Goal: Task Accomplishment & Management: Manage account settings

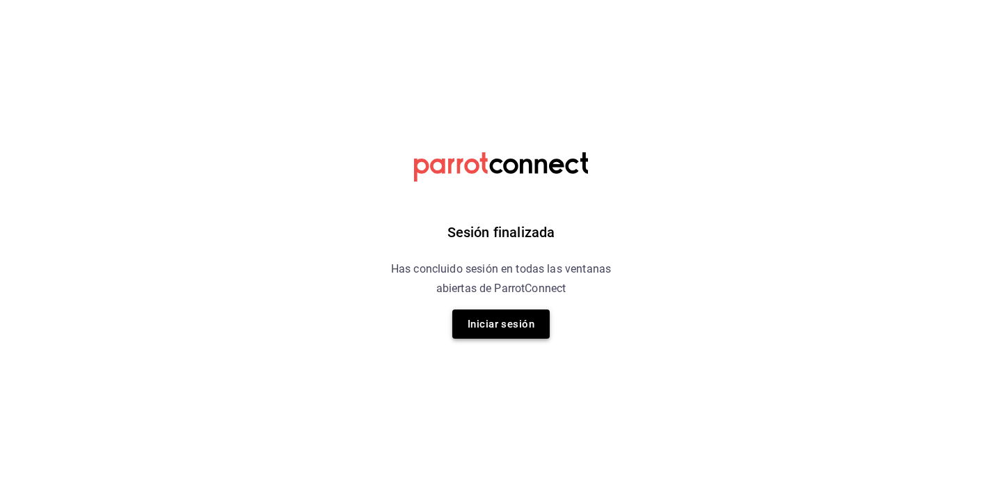
click at [496, 328] on button "Iniciar sesión" at bounding box center [500, 324] width 97 height 29
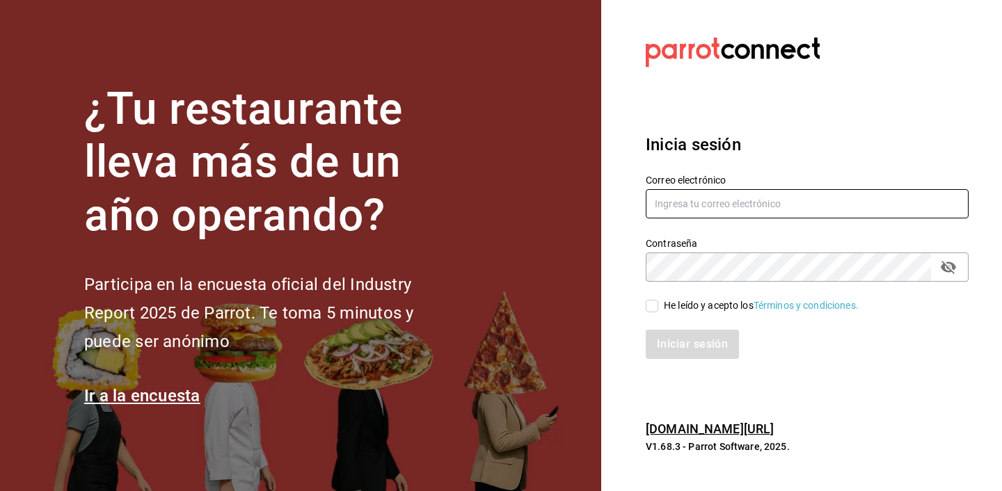
type input "[PERSON_NAME][EMAIL_ADDRESS][DOMAIN_NAME]"
click at [651, 303] on input "He leído y acepto los Términos y condiciones." at bounding box center [652, 306] width 13 height 13
checkbox input "true"
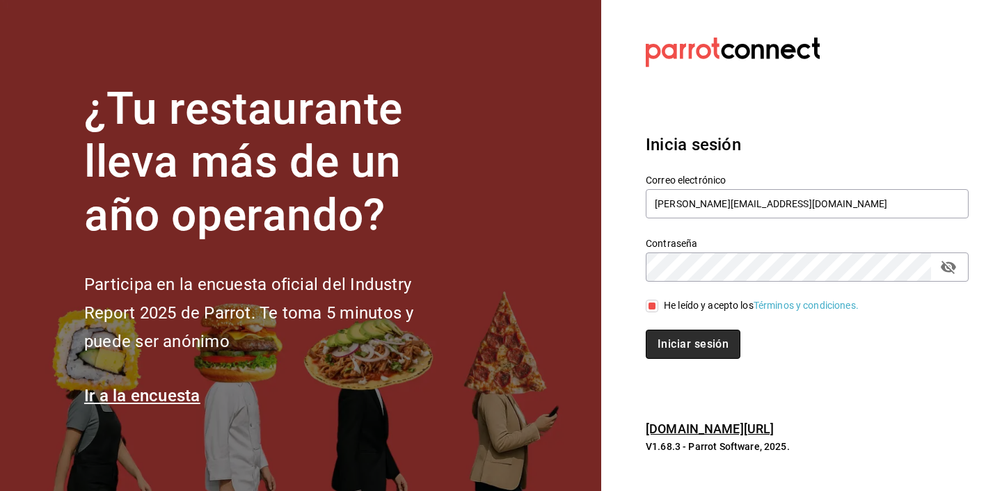
click at [676, 342] on button "Iniciar sesión" at bounding box center [693, 344] width 95 height 29
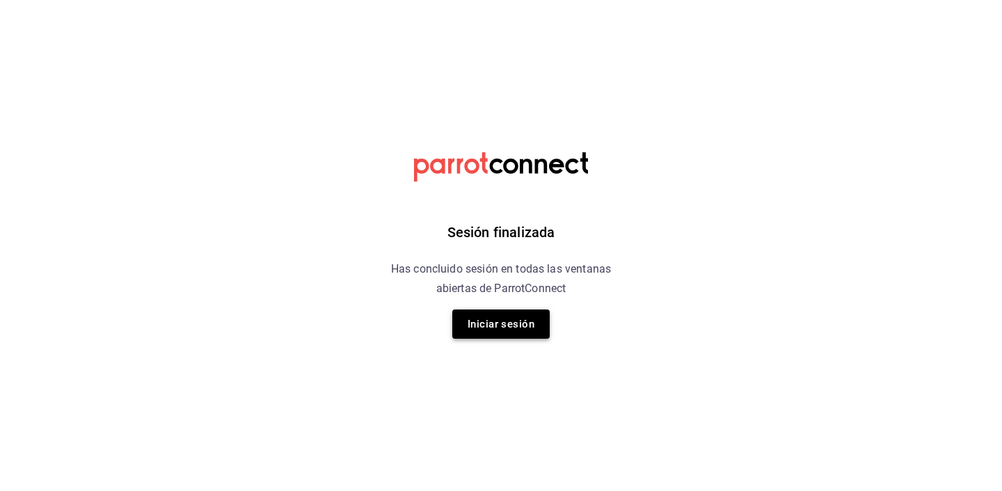
click at [473, 321] on button "Iniciar sesión" at bounding box center [500, 324] width 97 height 29
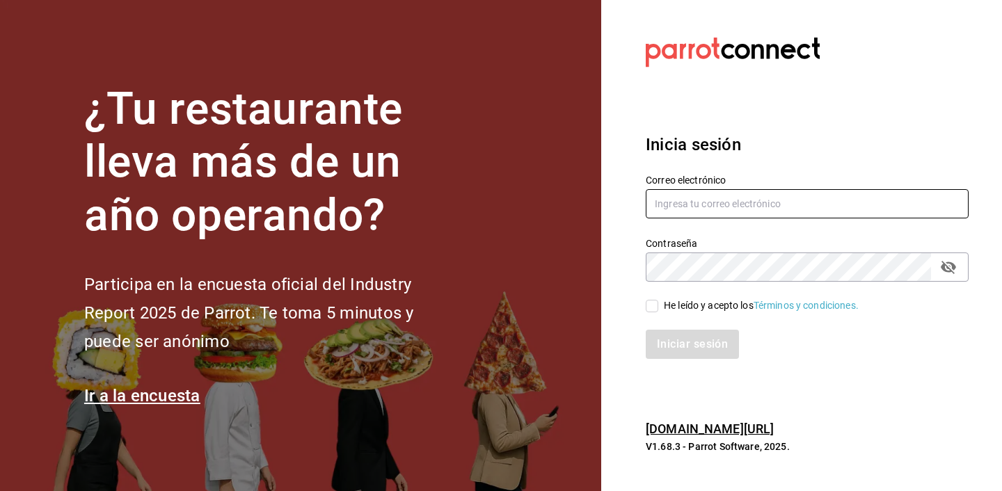
type input "joaquin@amormestizo.mx"
click at [658, 311] on span "He leído y acepto los Términos y condiciones." at bounding box center [758, 306] width 200 height 15
click at [658, 311] on input "He leído y acepto los Términos y condiciones." at bounding box center [652, 306] width 13 height 13
checkbox input "true"
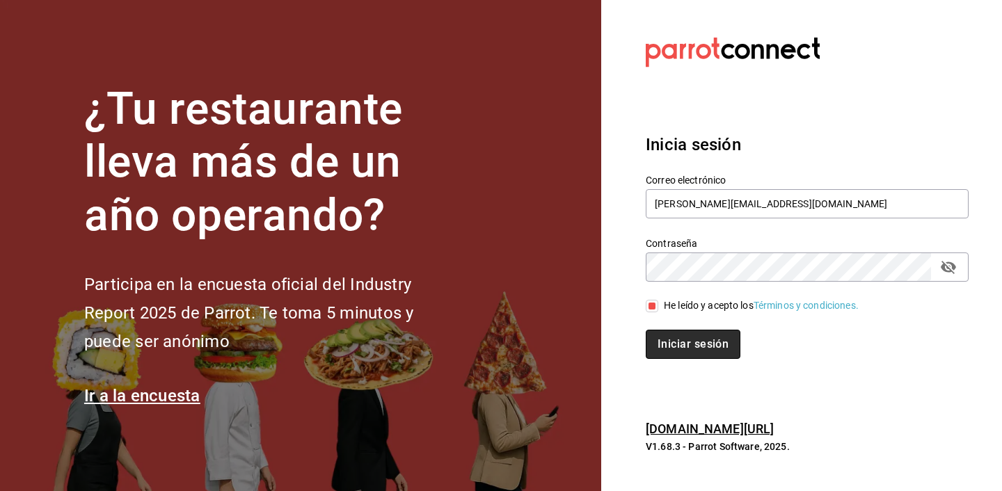
click at [676, 351] on button "Iniciar sesión" at bounding box center [693, 344] width 95 height 29
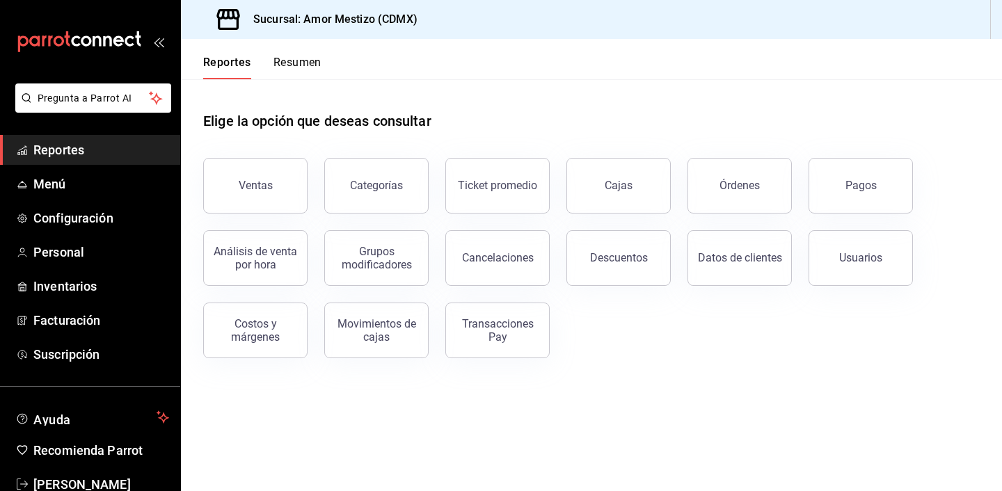
click at [294, 70] on button "Resumen" at bounding box center [298, 68] width 48 height 24
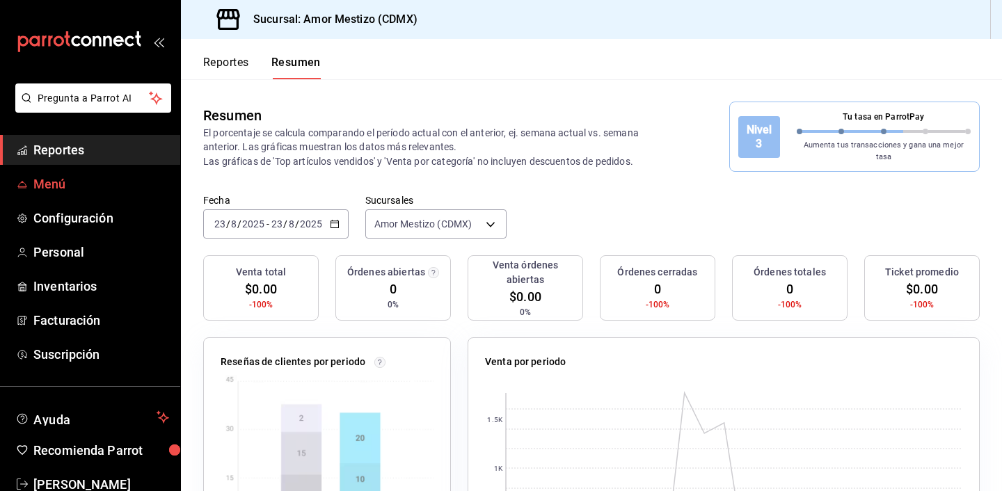
click at [56, 190] on span "Menú" at bounding box center [101, 184] width 136 height 19
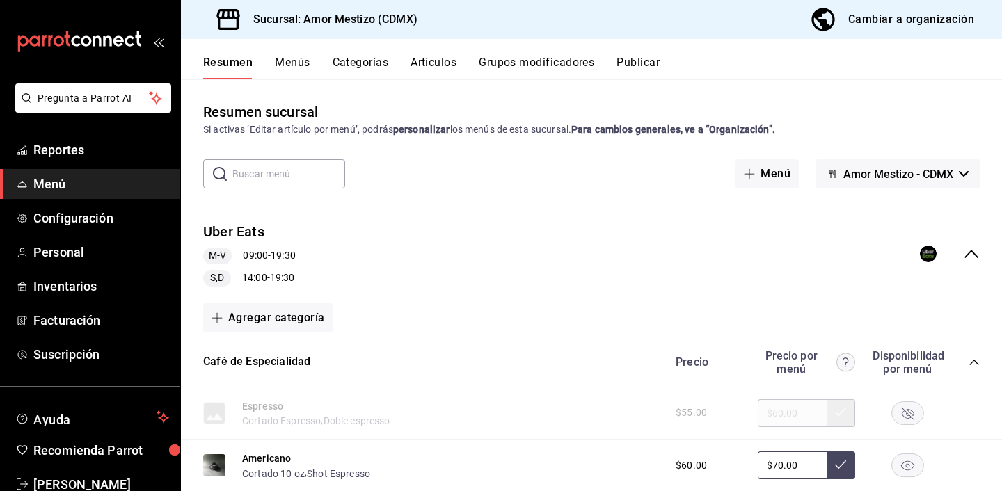
click at [420, 98] on div "Resumen sucursal Si activas ‘Editar artículo por menú’, podrás personalizar los…" at bounding box center [591, 284] width 821 height 411
click at [864, 33] on button "Cambiar a organización" at bounding box center [893, 19] width 196 height 39
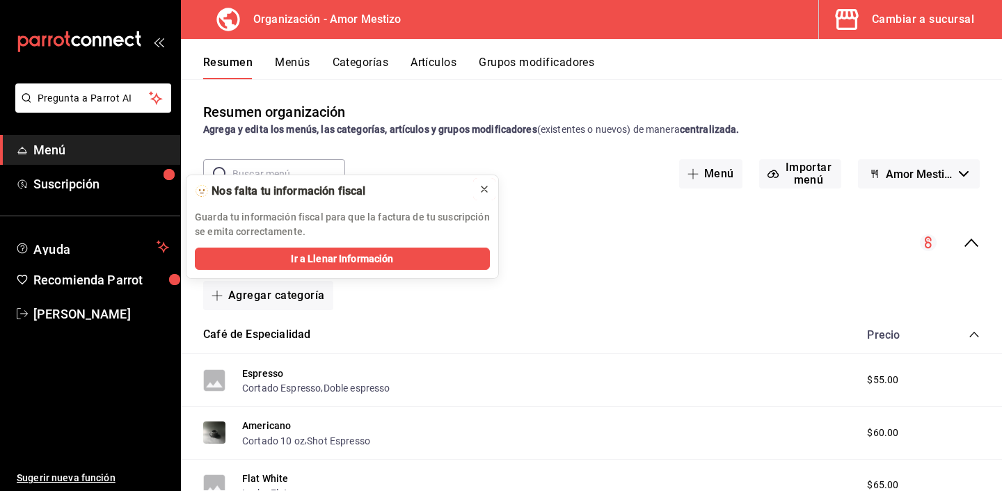
click at [484, 184] on icon at bounding box center [484, 189] width 11 height 11
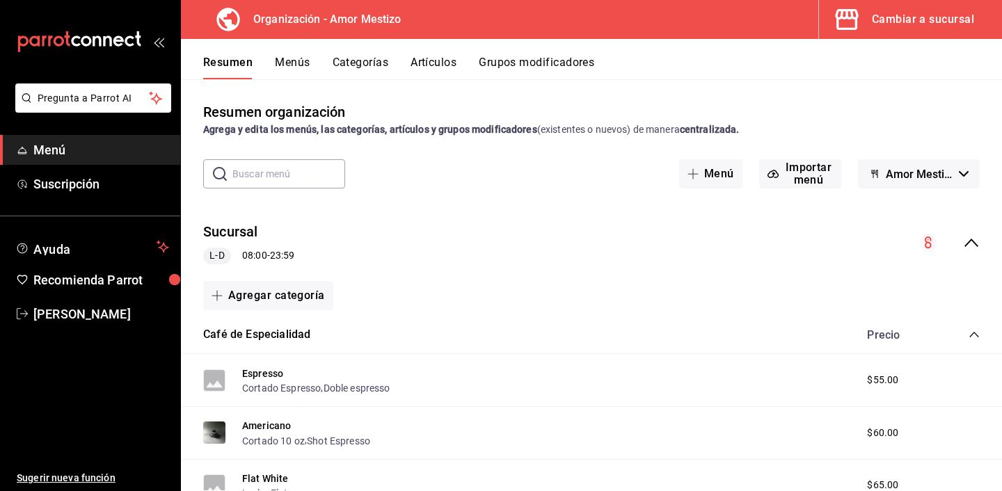
click at [434, 69] on button "Artículos" at bounding box center [434, 68] width 46 height 24
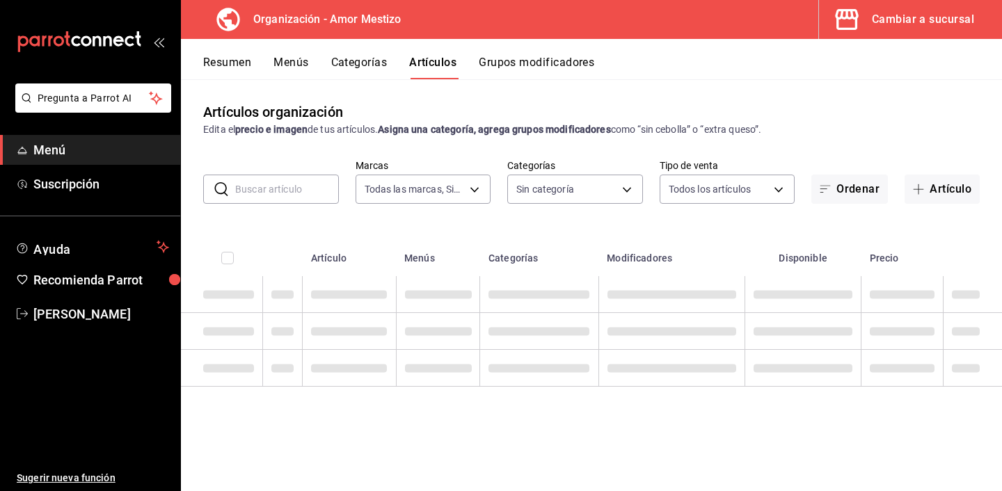
type input "45d9c99a-03e7-41f8-8912-9f9169252438"
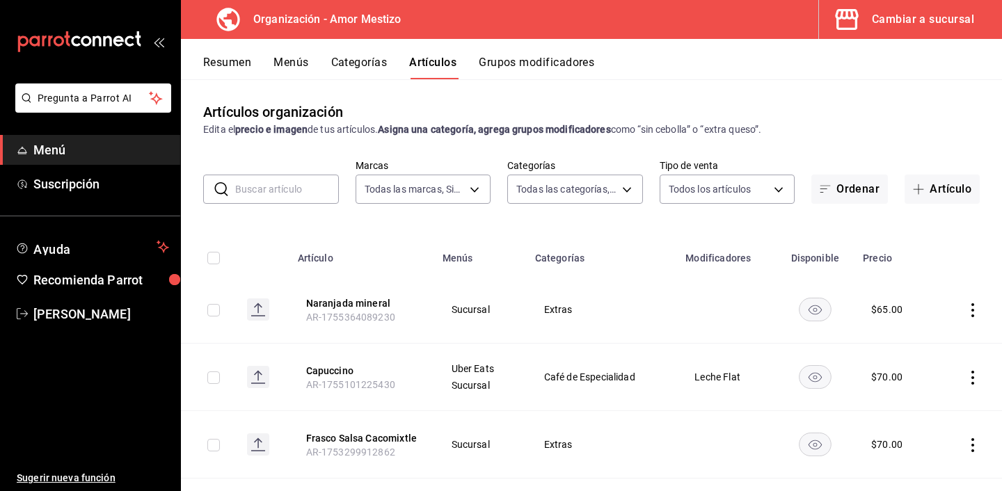
type input "65ca9e36-06df-4b5a-80dc-0fd2ff3acfba,911671c3-2131-4c09-adfe-c25b43993763,586b1…"
click at [921, 188] on icon "button" at bounding box center [918, 189] width 11 height 11
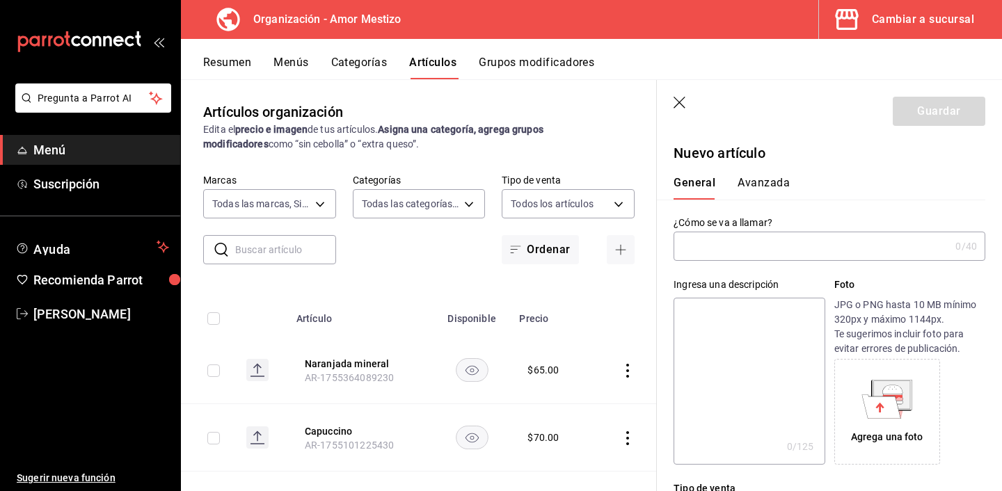
click at [717, 240] on input "text" at bounding box center [812, 246] width 276 height 28
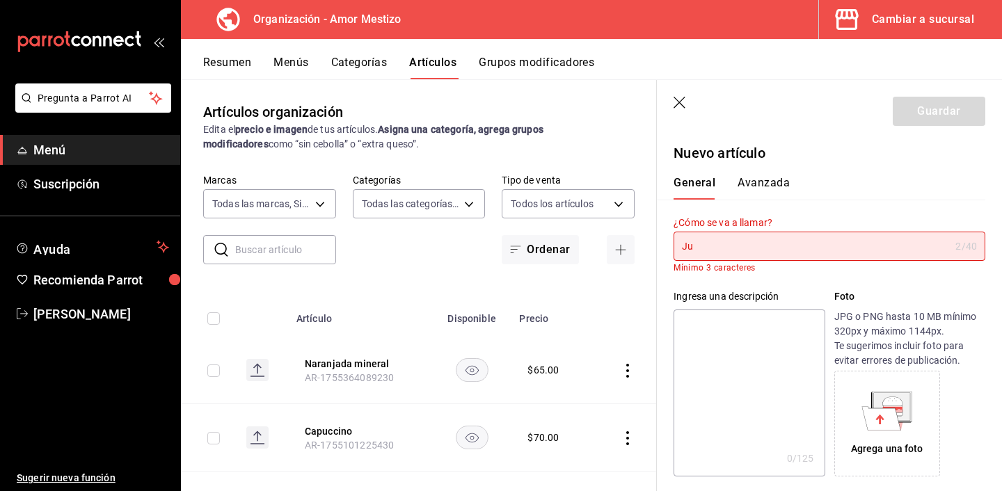
type input "J"
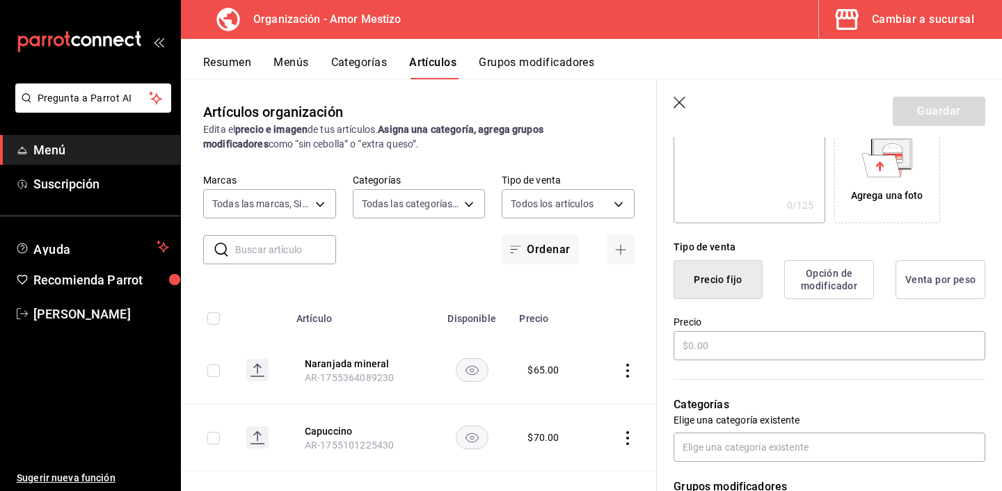
scroll to position [258, 0]
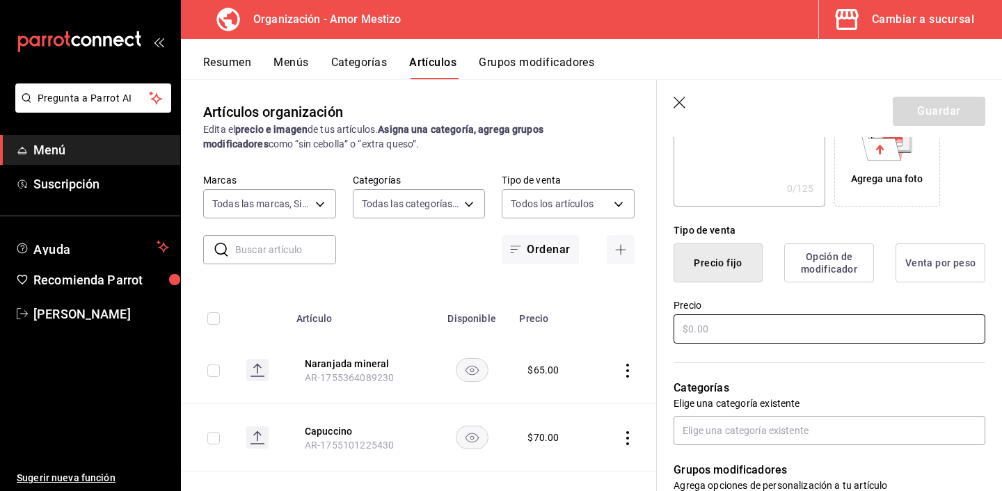
type input "Juegos"
click at [745, 334] on input "text" at bounding box center [830, 329] width 312 height 29
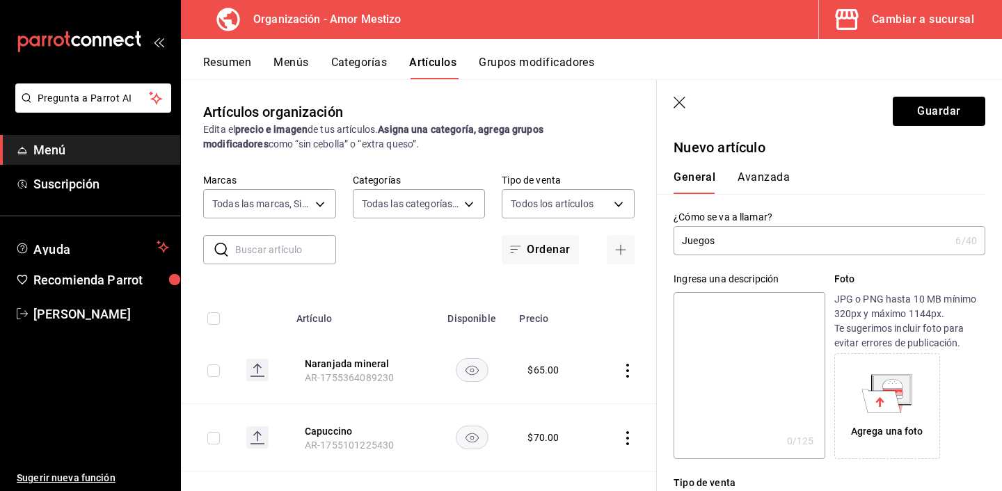
scroll to position [0, 0]
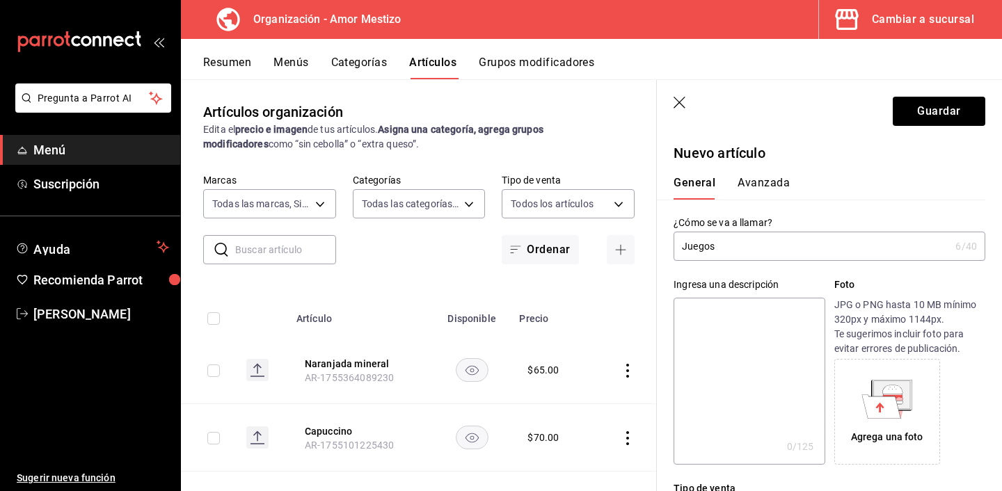
type input "$50.00"
click at [735, 250] on input "Juegos" at bounding box center [812, 246] width 276 height 28
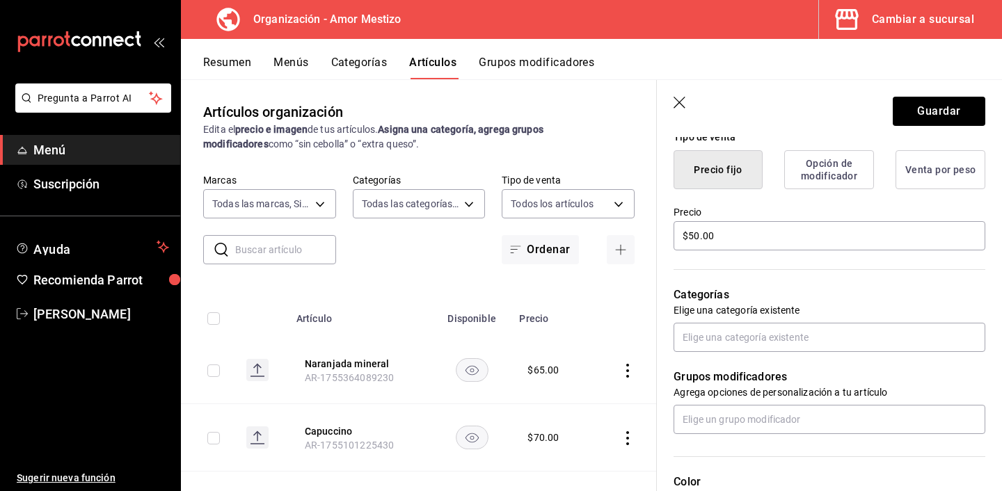
scroll to position [351, 0]
click at [722, 345] on input "text" at bounding box center [830, 338] width 312 height 29
type input "extr"
click at [713, 362] on li "Extras" at bounding box center [830, 369] width 312 height 23
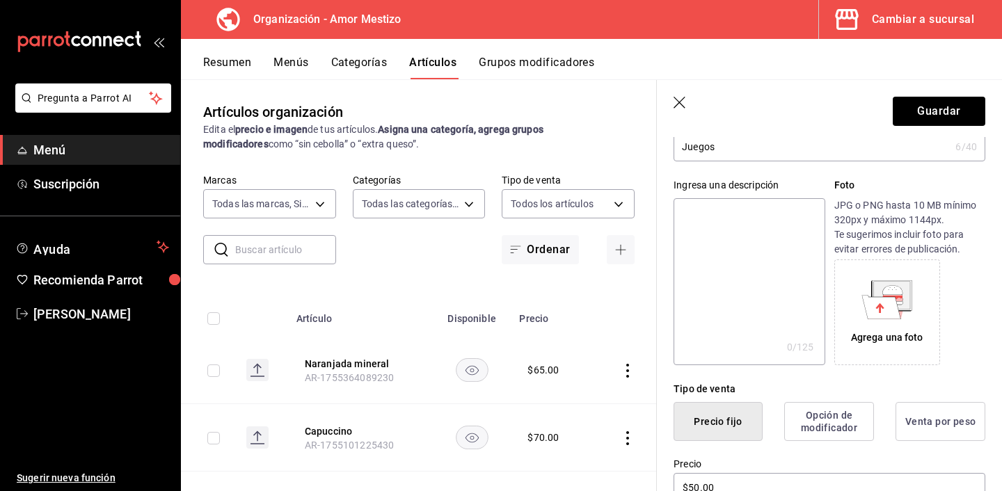
scroll to position [0, 0]
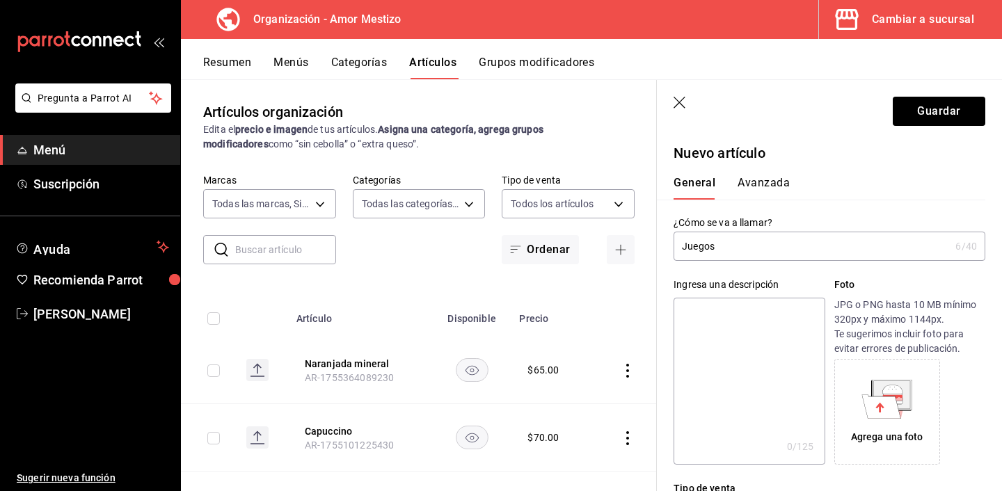
click at [736, 248] on input "Juegos" at bounding box center [812, 246] width 276 height 28
type input "Juegos (costo x persona)"
click at [933, 113] on button "Guardar" at bounding box center [939, 111] width 93 height 29
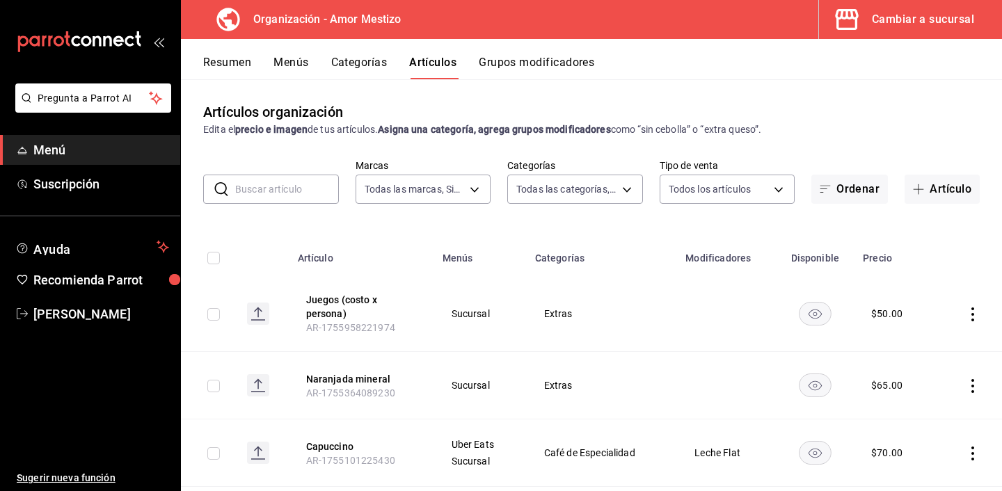
click at [276, 186] on input "text" at bounding box center [287, 189] width 104 height 28
click at [928, 120] on div "Artículos organización Edita el precio e imagen de tus artículos. Asigna una ca…" at bounding box center [591, 119] width 821 height 35
click at [932, 187] on button "Artículo" at bounding box center [942, 189] width 75 height 29
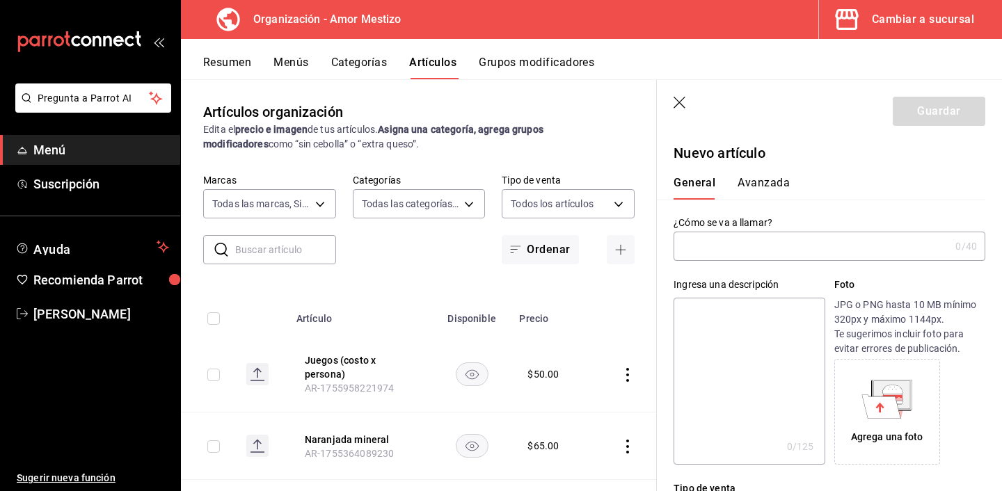
click at [726, 254] on input "text" at bounding box center [812, 246] width 276 height 28
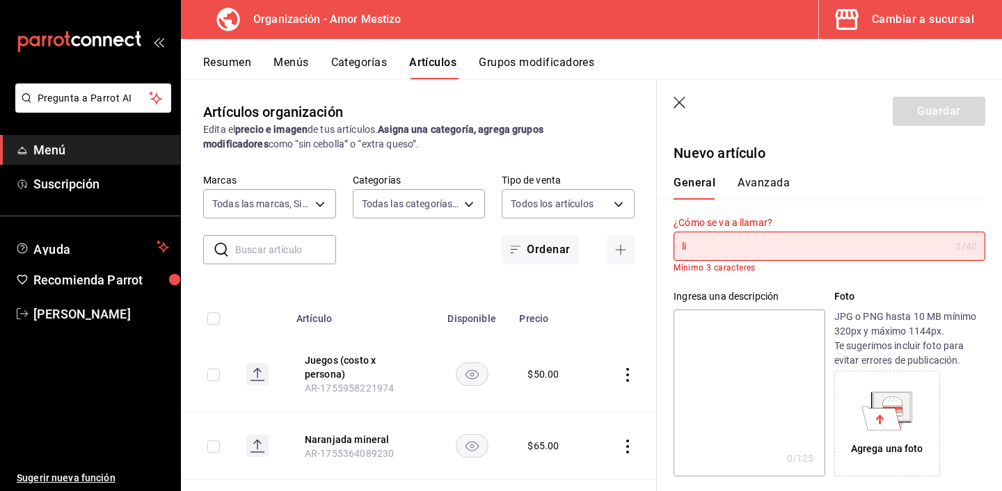
type input "l"
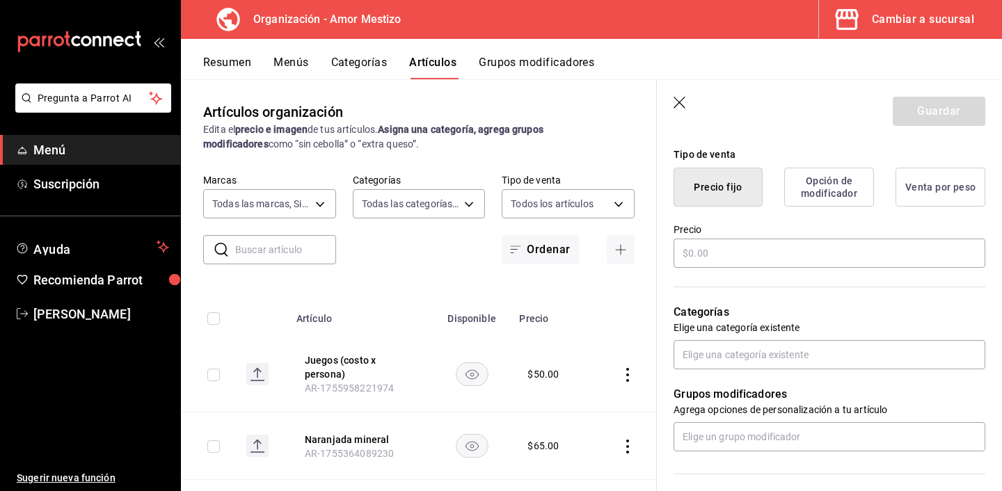
scroll to position [336, 0]
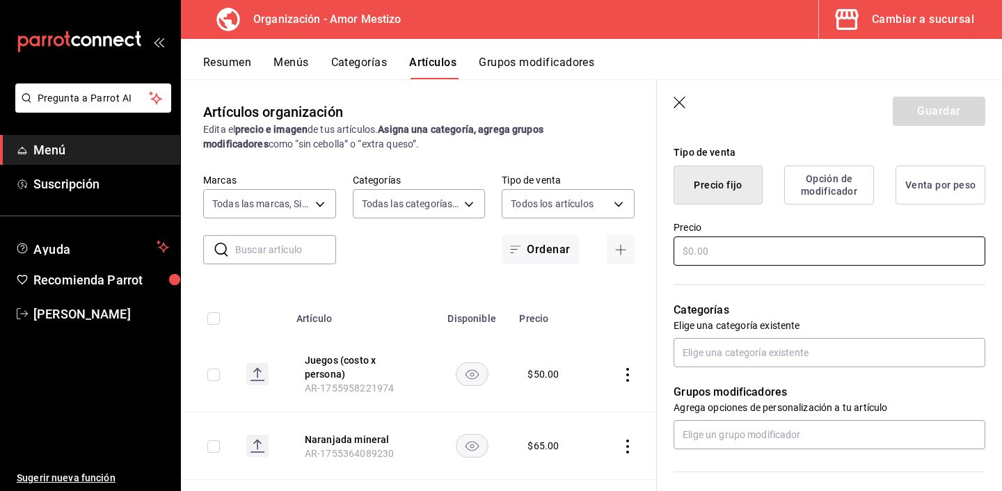
type input "Libros"
click at [720, 252] on input "text" at bounding box center [830, 251] width 312 height 29
type input "$0.00"
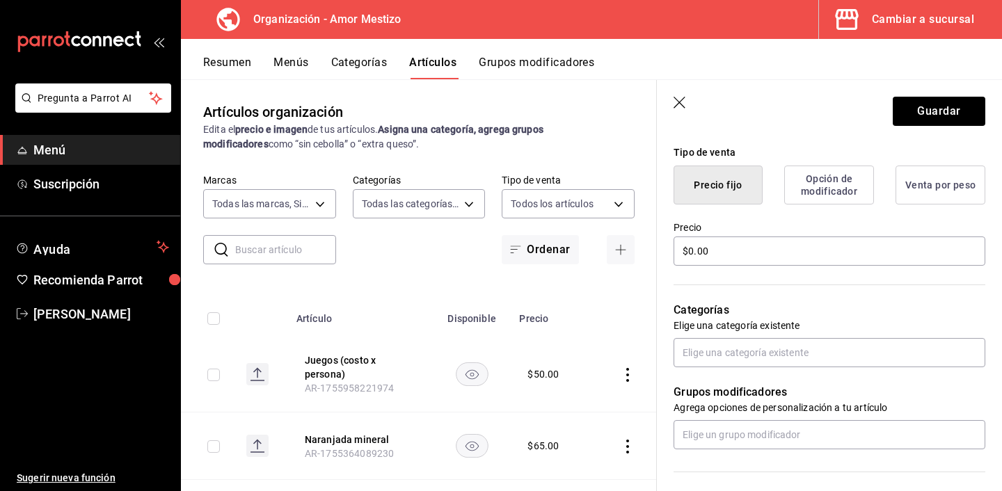
click at [775, 274] on div "Categorías Elige una categoría existente" at bounding box center [821, 318] width 328 height 100
click at [751, 354] on input "text" at bounding box center [830, 352] width 312 height 29
type input "extr"
click at [753, 382] on li "Extras" at bounding box center [830, 384] width 312 height 23
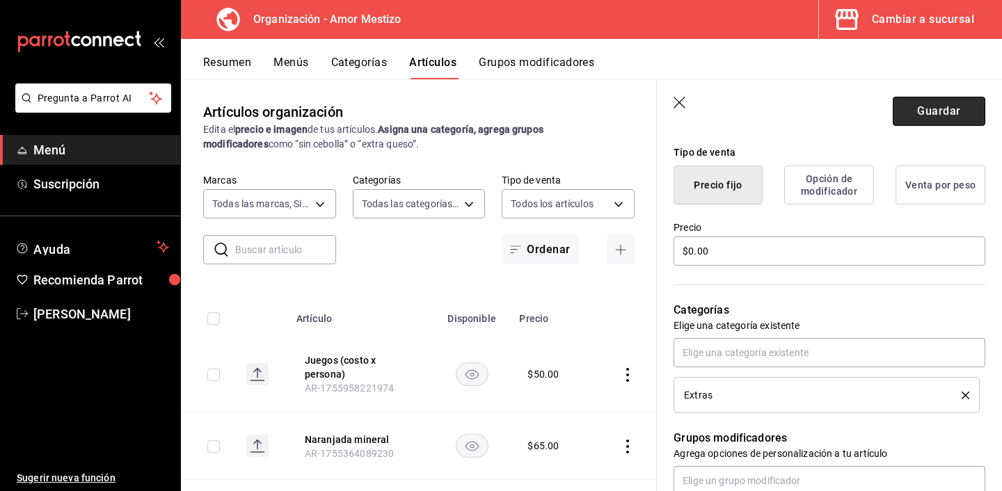
click at [941, 117] on button "Guardar" at bounding box center [939, 111] width 93 height 29
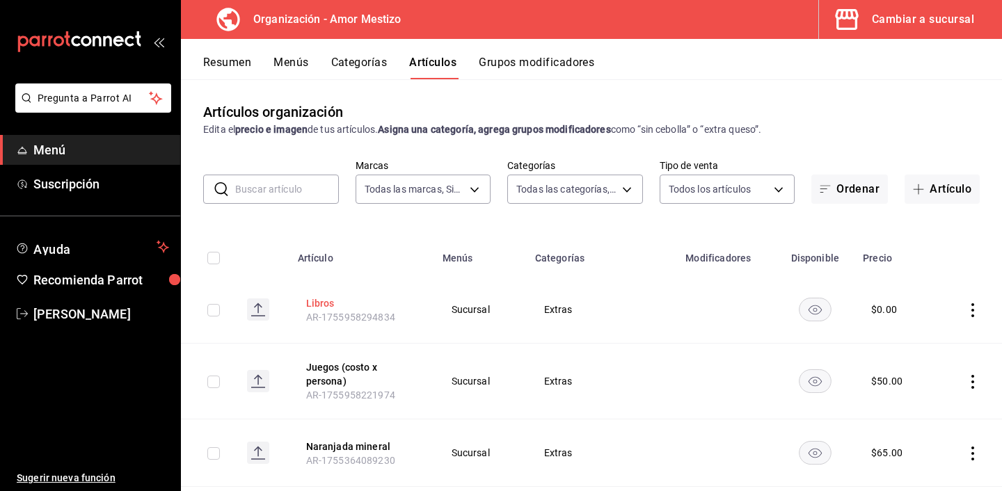
click at [326, 300] on button "Libros" at bounding box center [361, 303] width 111 height 14
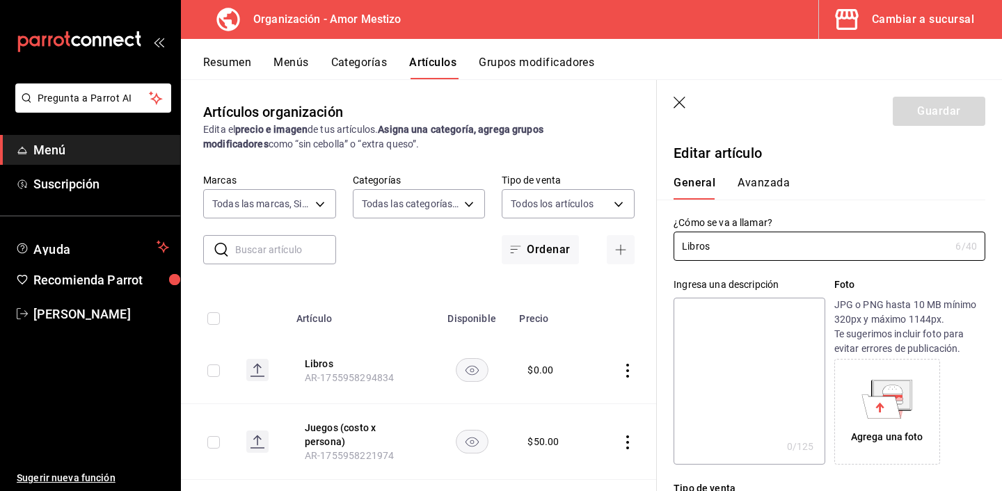
click at [756, 175] on div "General [PERSON_NAME]" at bounding box center [821, 182] width 328 height 36
click at [752, 192] on button "Avanzada" at bounding box center [764, 188] width 52 height 24
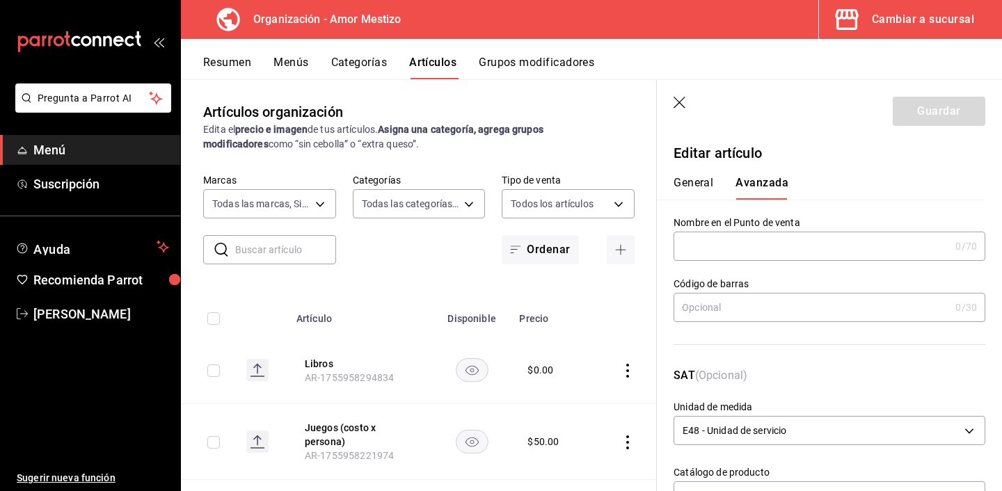
scroll to position [491, 0]
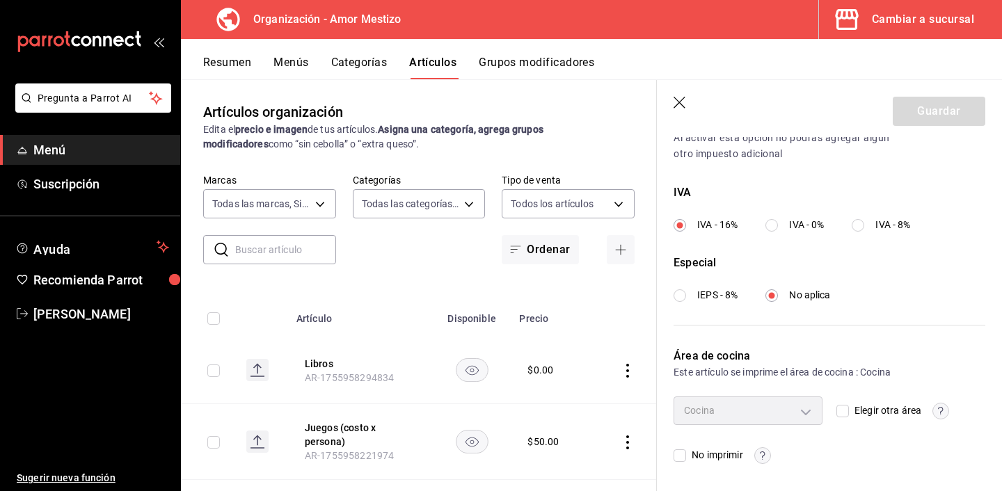
click at [841, 412] on input "Elegir otra área" at bounding box center [843, 411] width 13 height 13
checkbox input "true"
click at [816, 414] on body "Pregunta a Parrot AI Menú Suscripción Ayuda Recomienda Parrot [PERSON_NAME] Sug…" at bounding box center [501, 245] width 1002 height 491
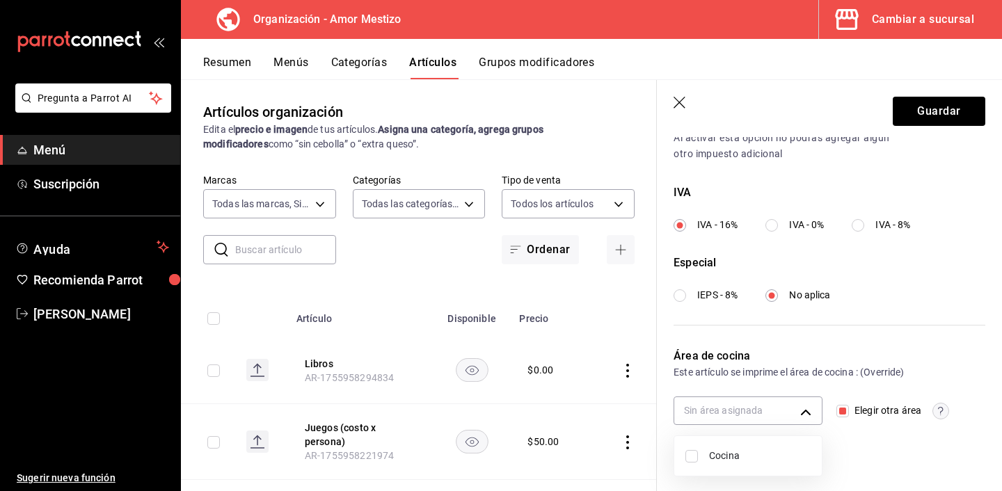
click at [873, 452] on div at bounding box center [501, 245] width 1002 height 491
click at [677, 102] on icon "button" at bounding box center [681, 104] width 14 height 14
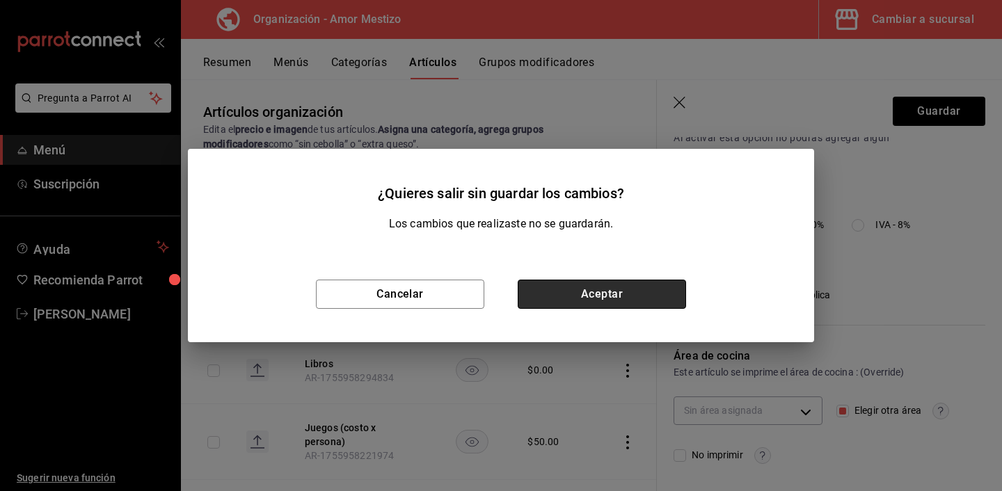
click at [599, 284] on button "Aceptar" at bounding box center [602, 294] width 168 height 29
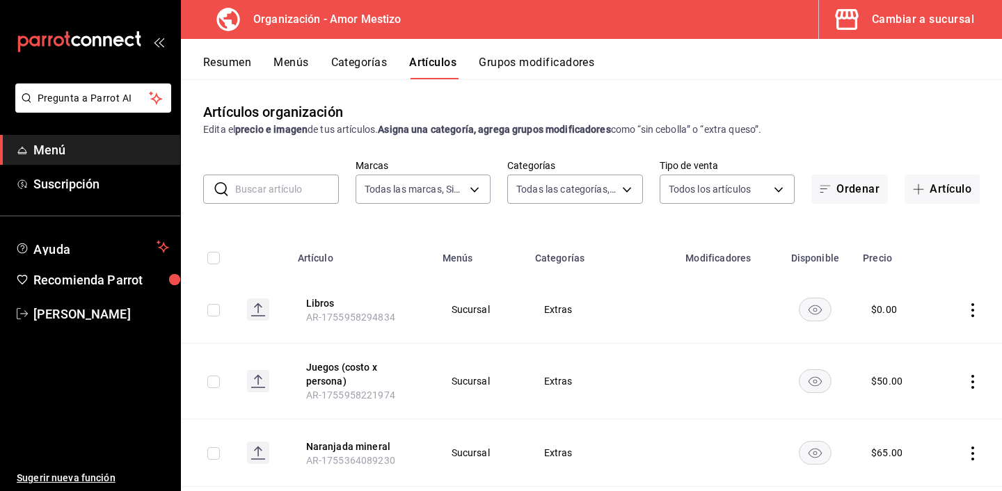
click at [292, 68] on button "Menús" at bounding box center [291, 68] width 35 height 24
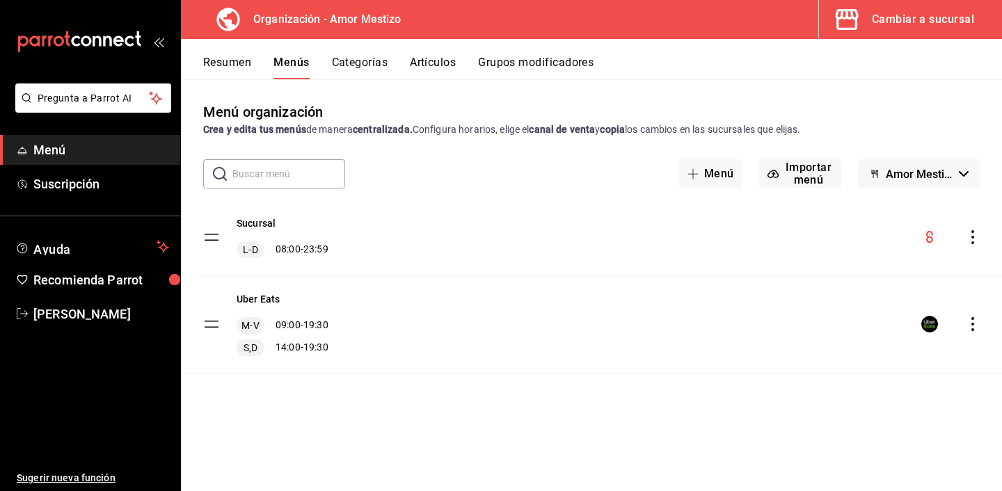
click at [969, 175] on button "Amor Mestizo - Borrador" at bounding box center [919, 173] width 122 height 29
click at [952, 133] on div at bounding box center [501, 245] width 1002 height 491
click at [974, 239] on icon "actions" at bounding box center [973, 237] width 14 height 14
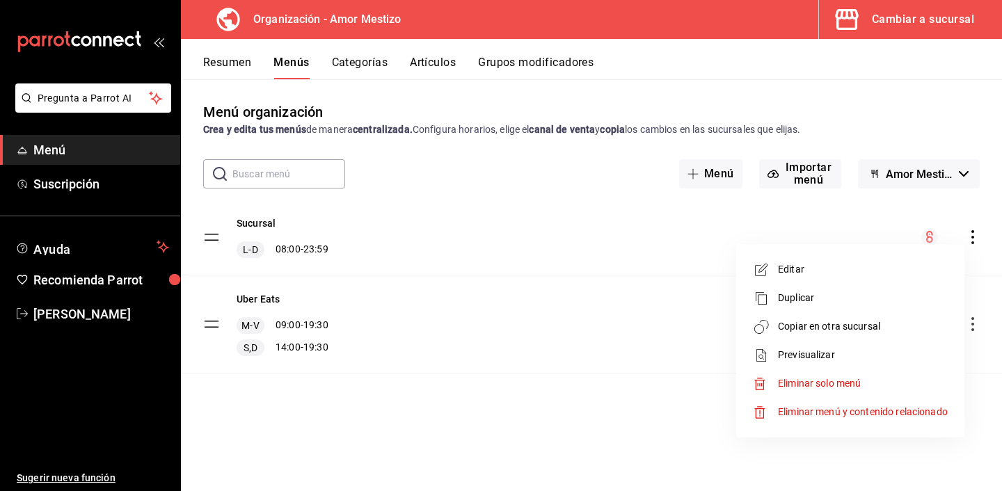
click at [834, 322] on span "Copiar en otra sucursal" at bounding box center [863, 326] width 170 height 15
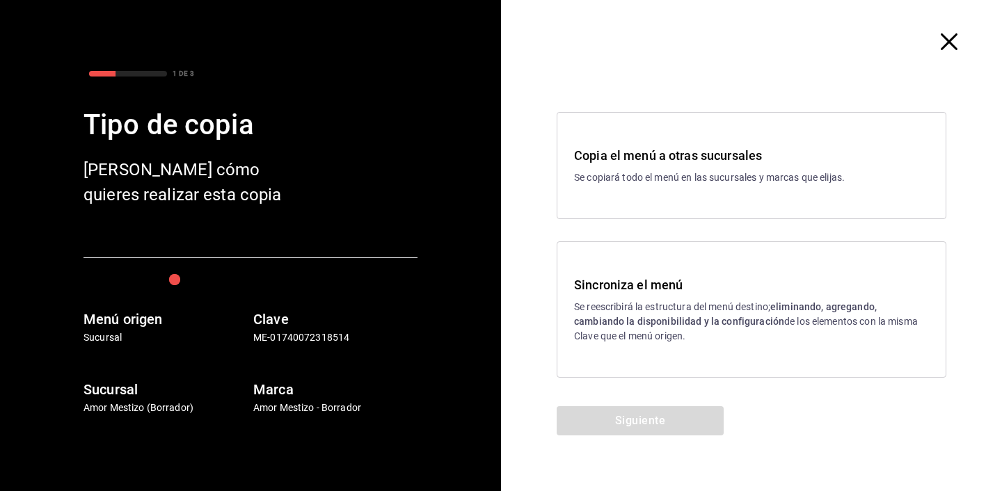
click at [615, 301] on p "Se reescribirá la estructura del menú destino; eliminando, agregando, cambiando…" at bounding box center [751, 322] width 355 height 44
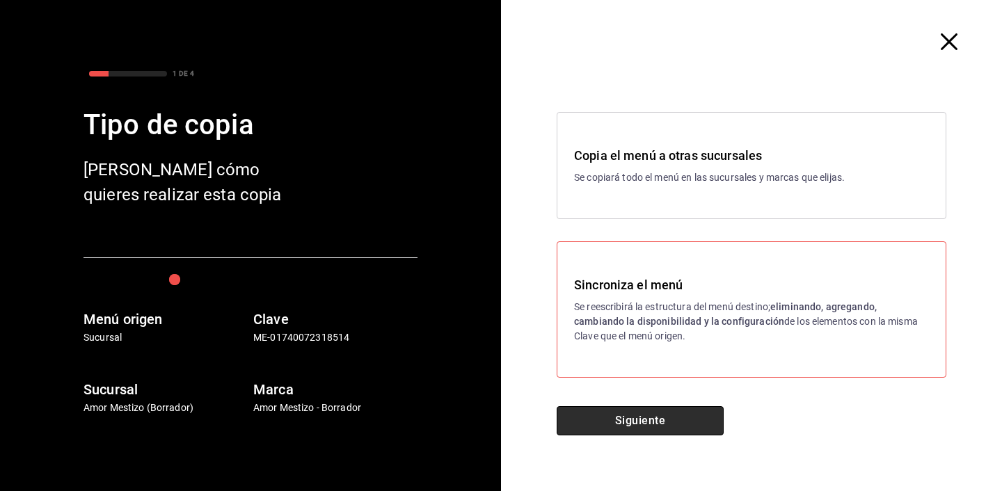
click at [602, 417] on button "Siguiente" at bounding box center [640, 420] width 167 height 29
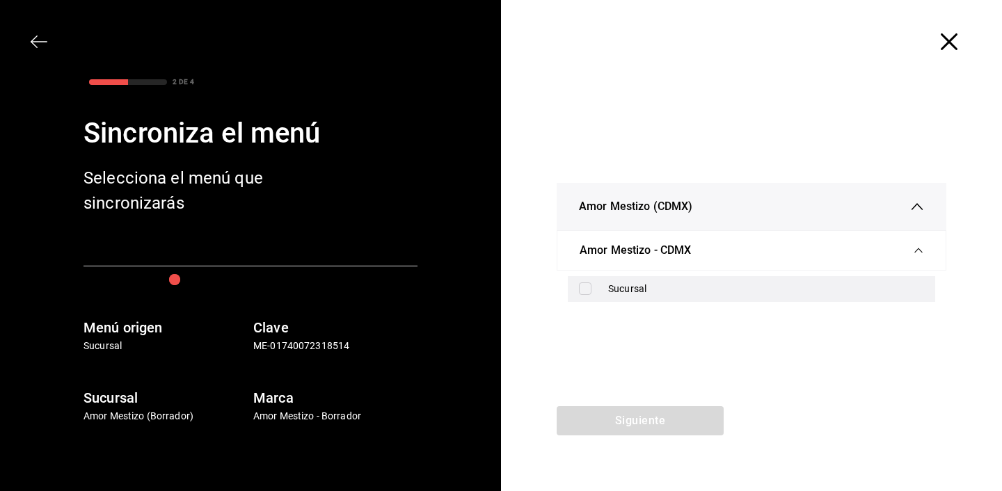
click at [588, 291] on input "checkbox" at bounding box center [585, 289] width 13 height 13
checkbox input "true"
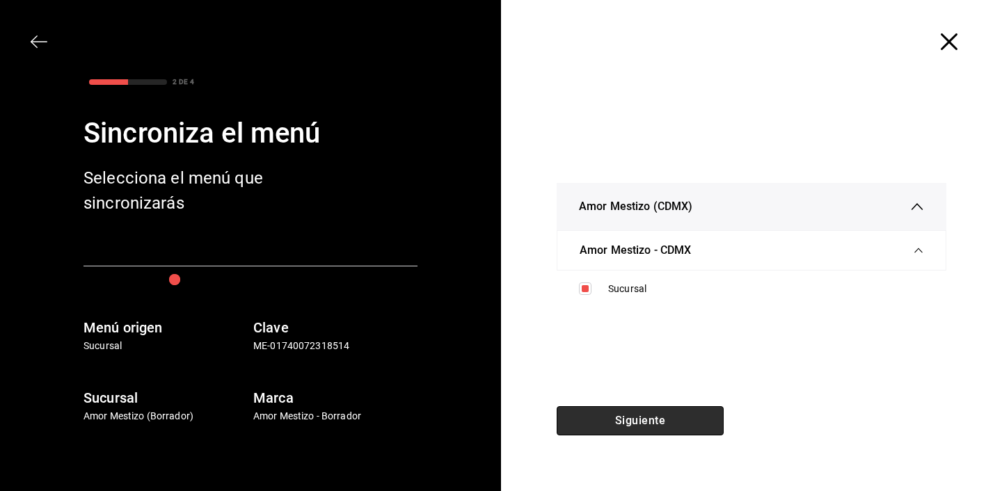
click at [632, 427] on button "Siguiente" at bounding box center [640, 420] width 167 height 29
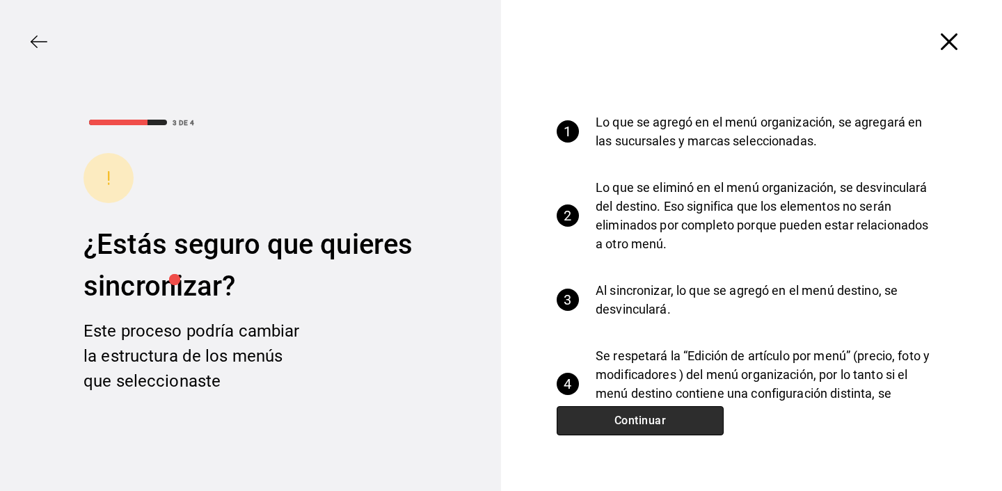
click at [632, 427] on button "Continuar" at bounding box center [640, 420] width 167 height 29
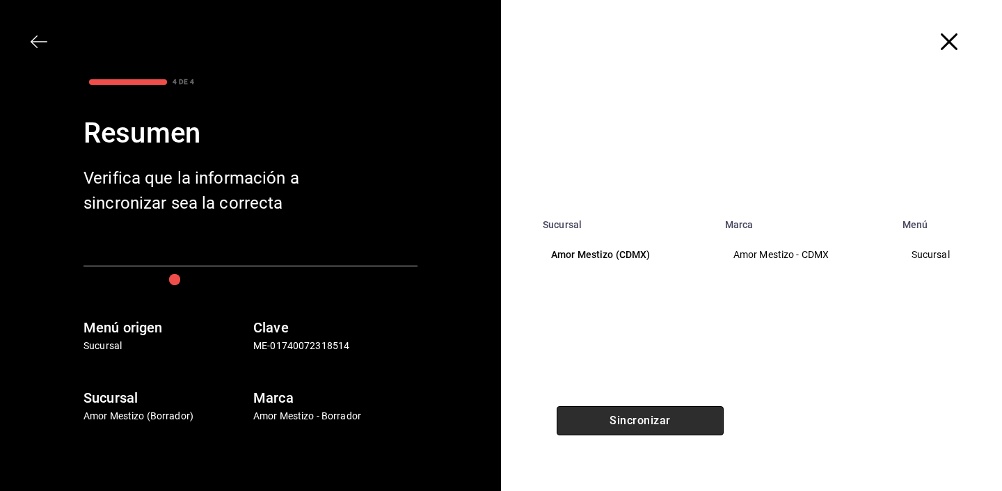
click at [632, 427] on button "Sincronizar" at bounding box center [640, 420] width 167 height 29
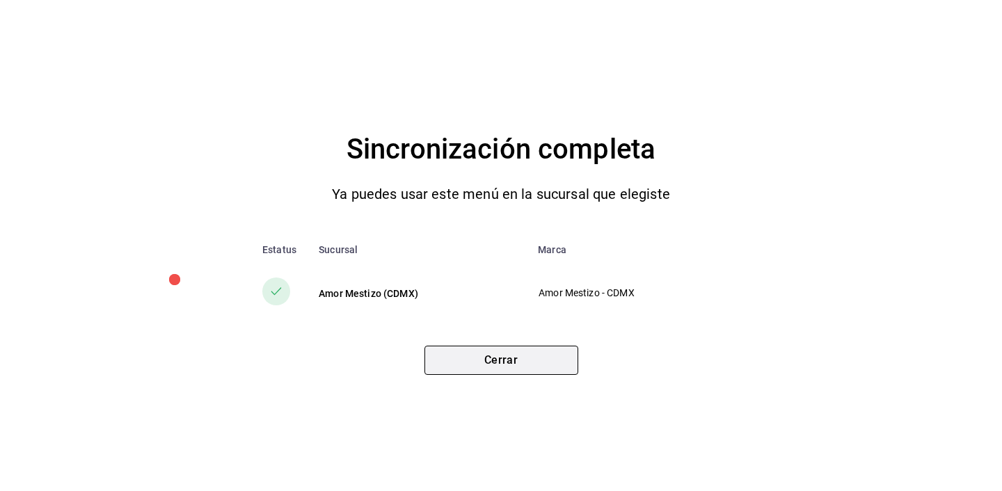
click at [501, 366] on button "Cerrar" at bounding box center [502, 360] width 154 height 29
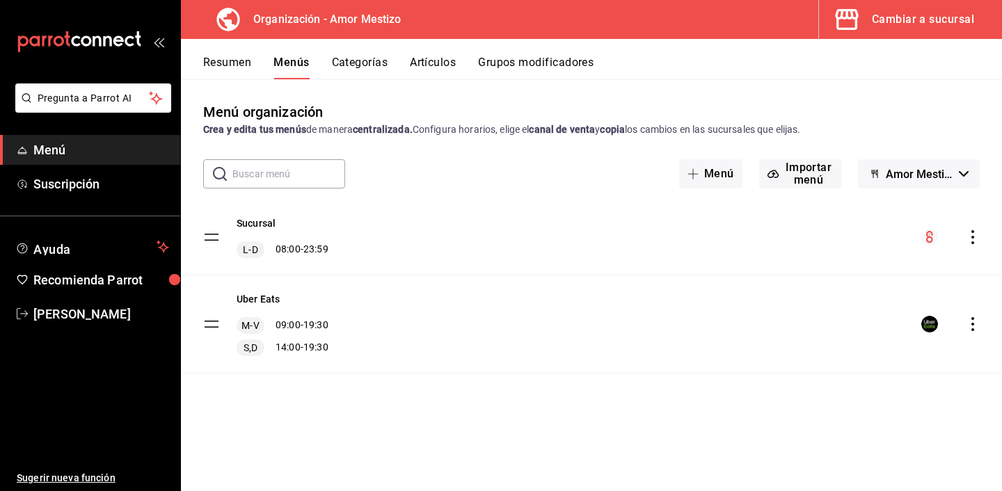
click at [444, 63] on button "Artículos" at bounding box center [433, 68] width 46 height 24
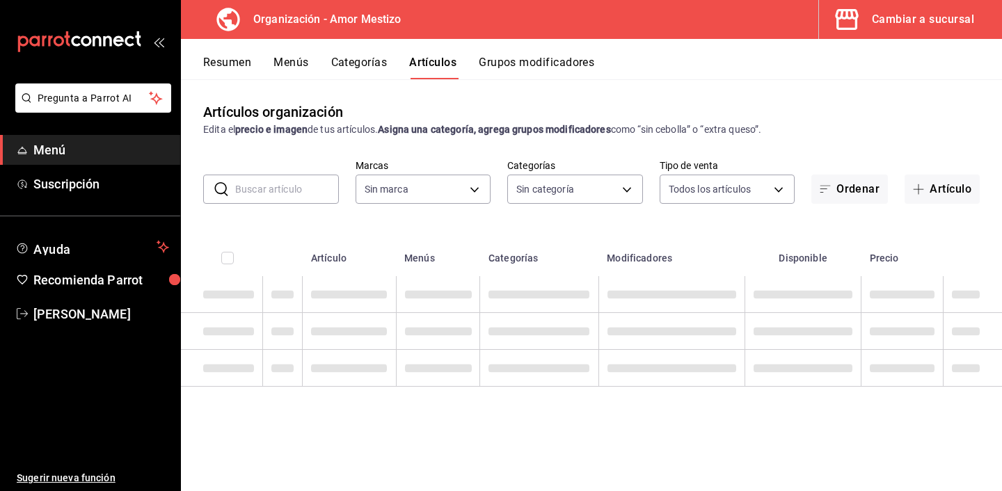
type input "45d9c99a-03e7-41f8-8912-9f9169252438"
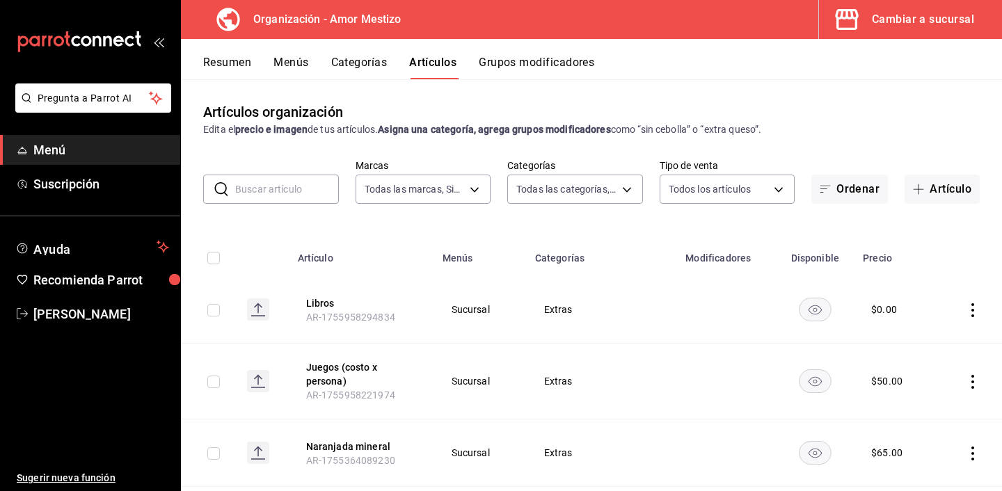
type input "65ca9e36-06df-4b5a-80dc-0fd2ff3acfba,911671c3-2131-4c09-adfe-c25b43993763,586b1…"
click at [285, 187] on input "text" at bounding box center [287, 189] width 104 height 28
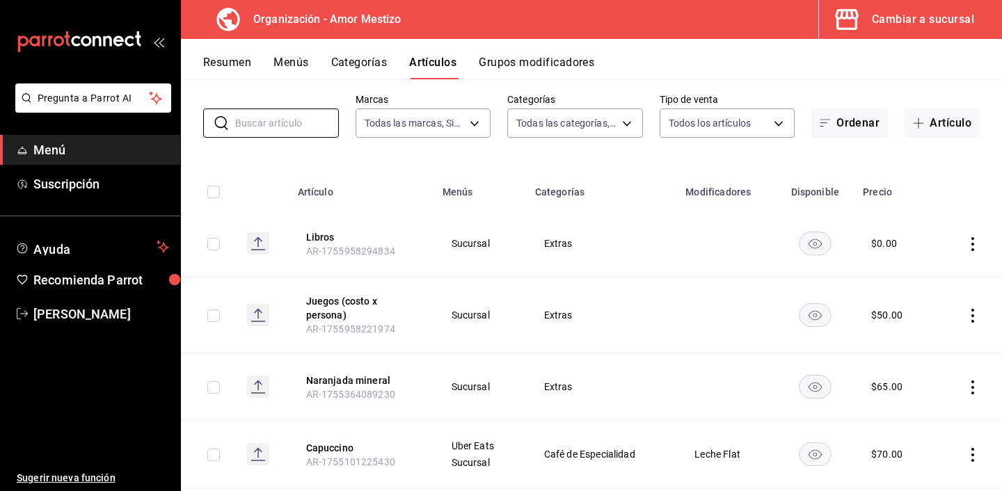
scroll to position [67, 0]
click at [385, 386] on th "Naranjada mineral AR-1755364089230" at bounding box center [362, 387] width 145 height 68
click at [342, 452] on button "Capuccino" at bounding box center [361, 448] width 111 height 14
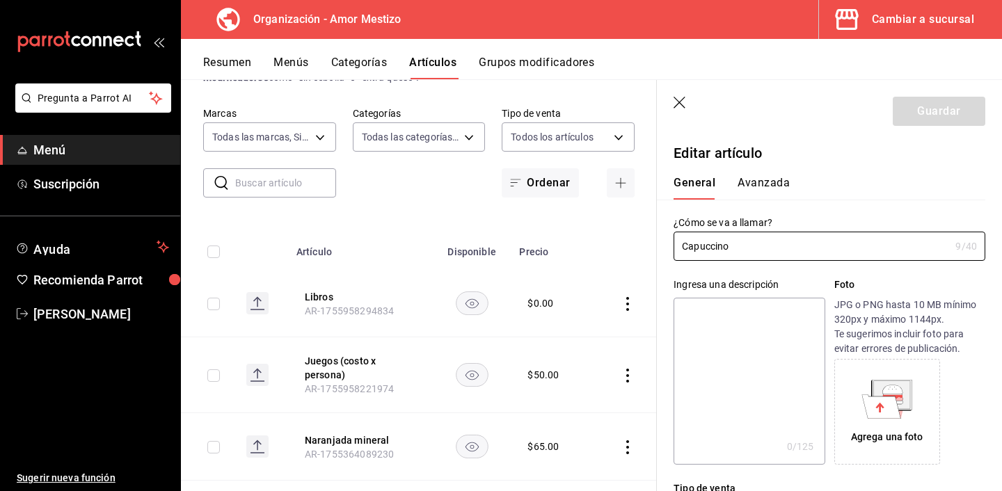
type input "$70.00"
click at [756, 180] on button "Avanzada" at bounding box center [764, 188] width 52 height 24
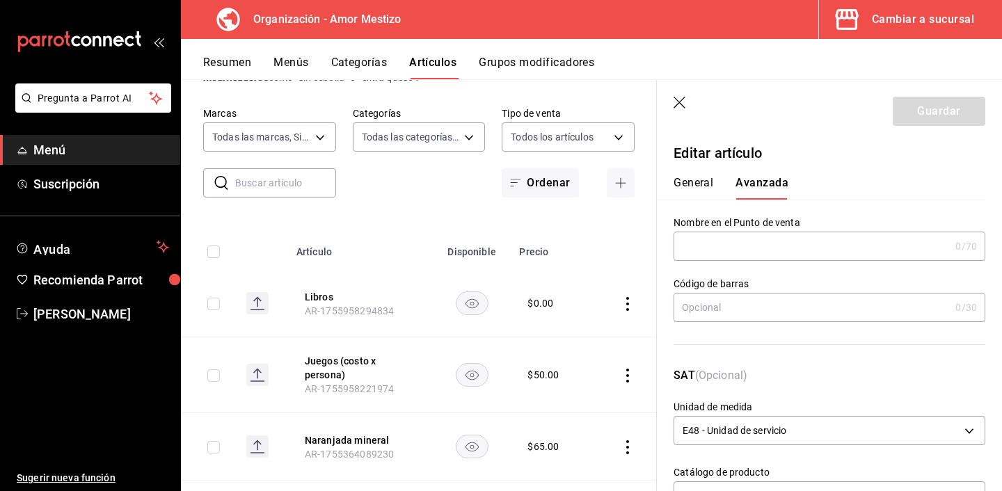
scroll to position [491, 0]
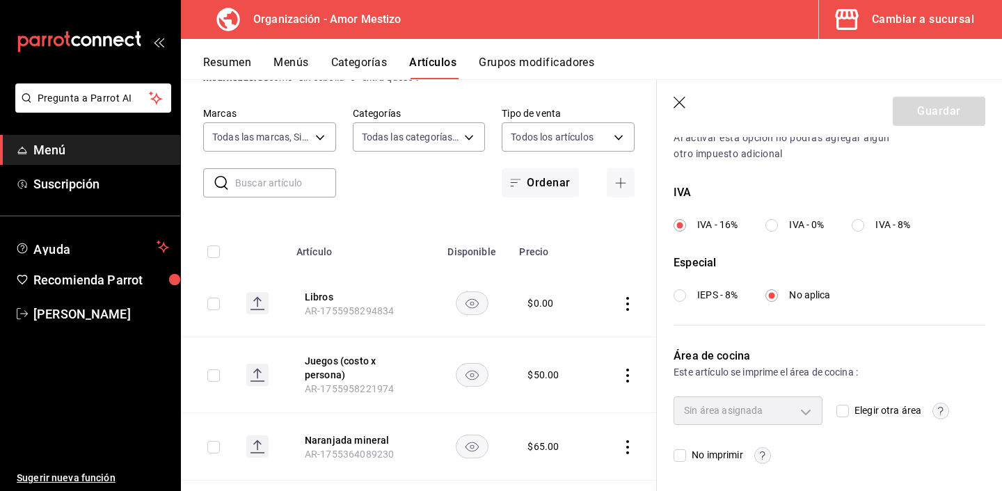
click at [842, 413] on input "Elegir otra área" at bounding box center [843, 411] width 13 height 13
checkbox input "true"
click at [811, 415] on body "Pregunta a Parrot AI Menú Suscripción Ayuda Recomienda Parrot [PERSON_NAME] Sug…" at bounding box center [501, 245] width 1002 height 491
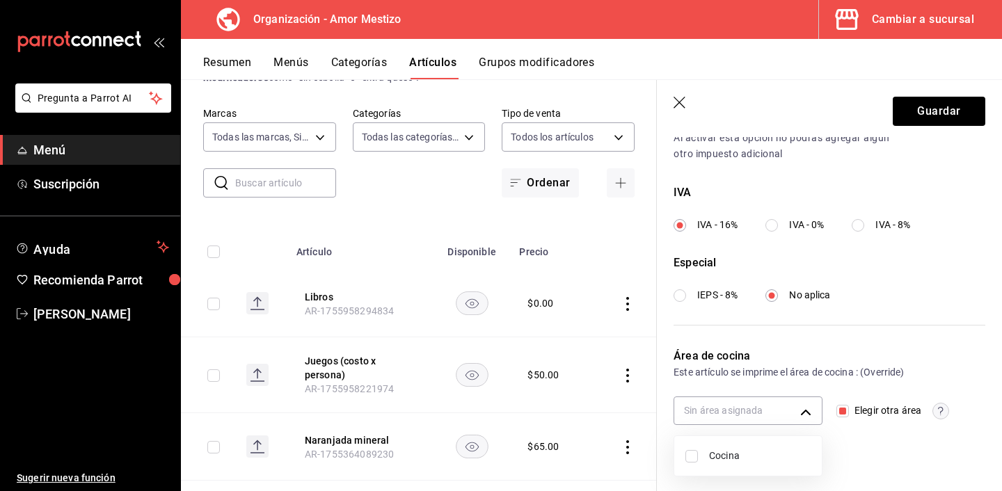
click at [862, 447] on div at bounding box center [501, 245] width 1002 height 491
click at [681, 97] on icon "button" at bounding box center [681, 104] width 14 height 14
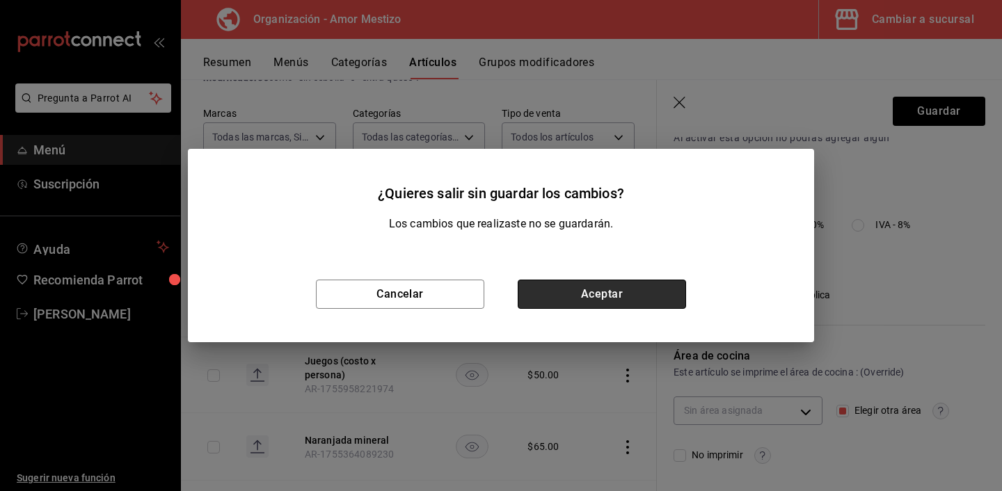
click at [613, 288] on button "Aceptar" at bounding box center [602, 294] width 168 height 29
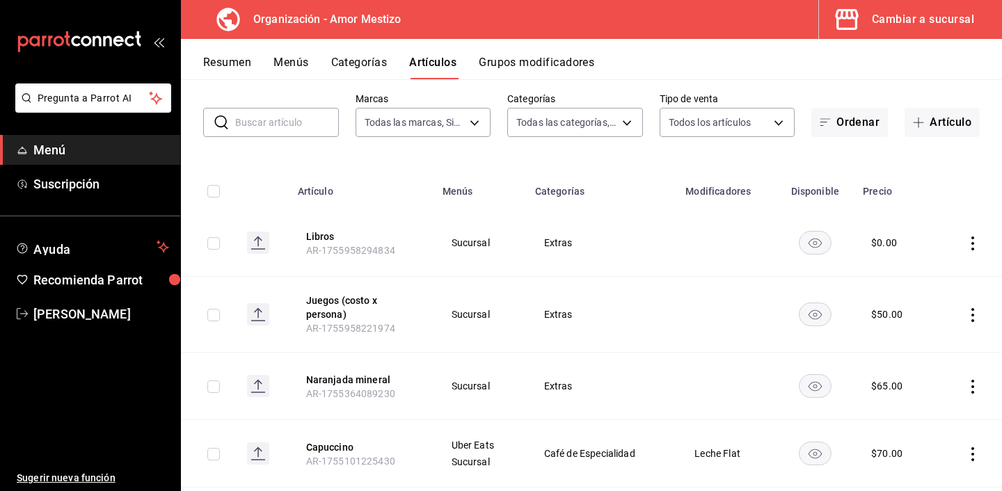
click at [901, 16] on div "Cambiar a sucursal" at bounding box center [923, 19] width 102 height 19
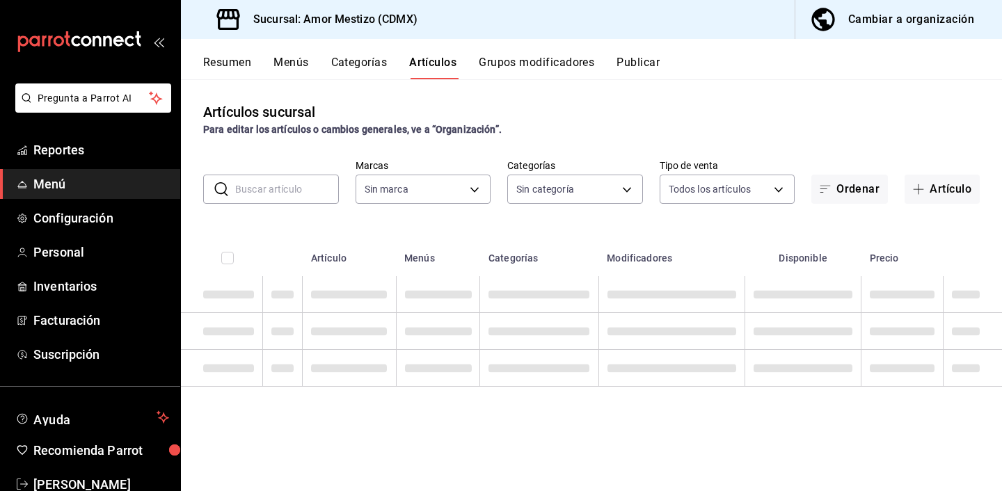
type input "c6ecdb84-8a71-4b84-a95d-9d2e8ad90849,85a2a169-3d25-4334-b41a-f8e4e1246de2,7a224…"
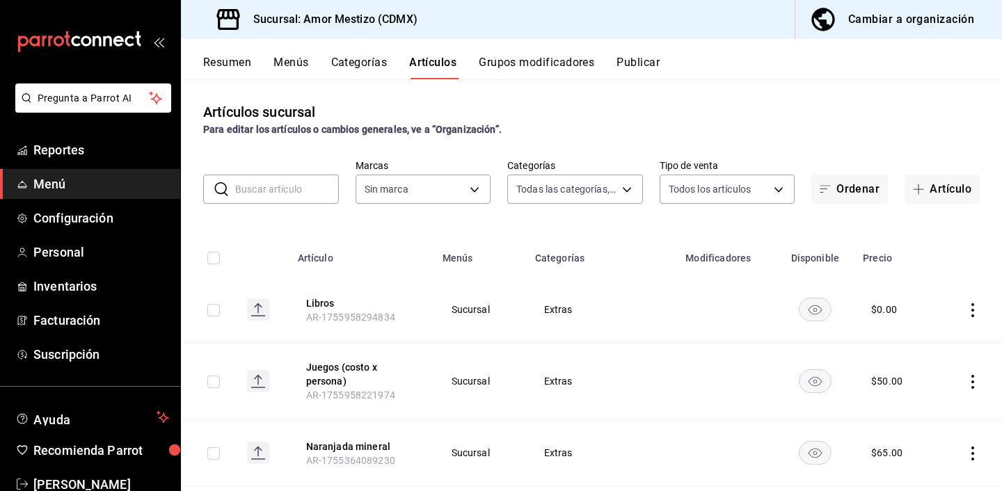
type input "6123688d-4ae6-46f8-8375-e4b6531842e1"
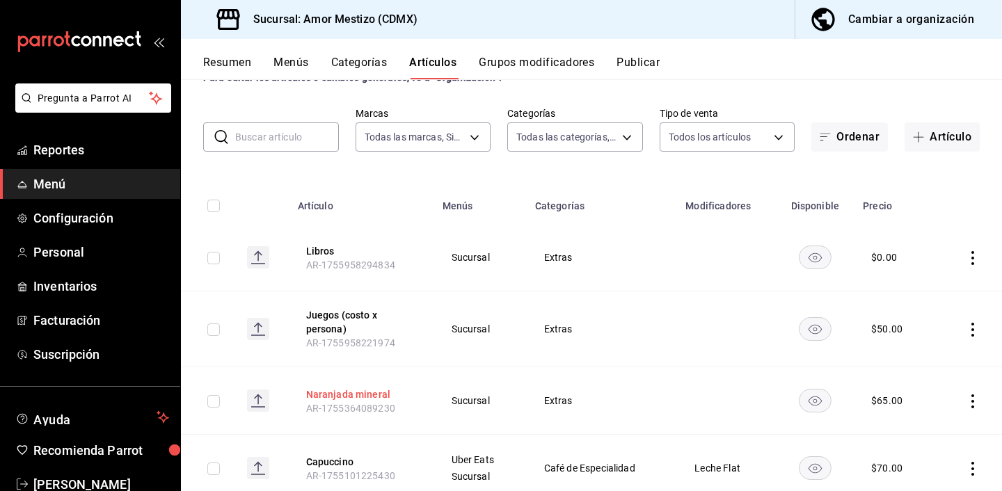
click at [374, 391] on button "Naranjada mineral" at bounding box center [361, 395] width 111 height 14
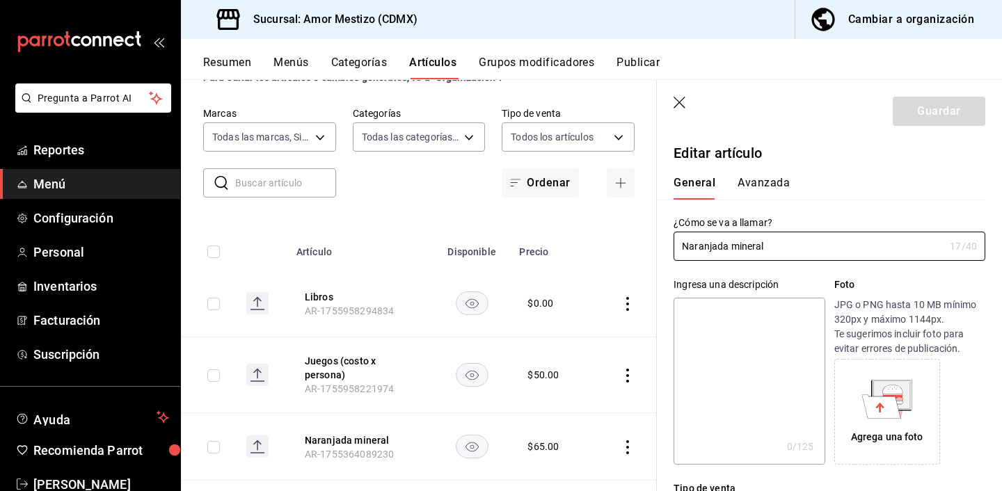
type input "$65.00"
click at [763, 189] on button "Avanzada" at bounding box center [764, 188] width 52 height 24
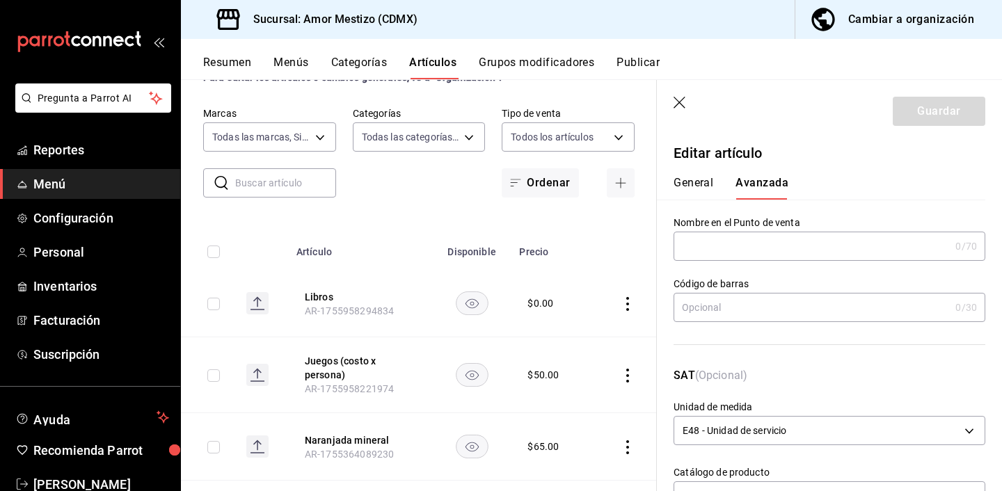
scroll to position [491, 0]
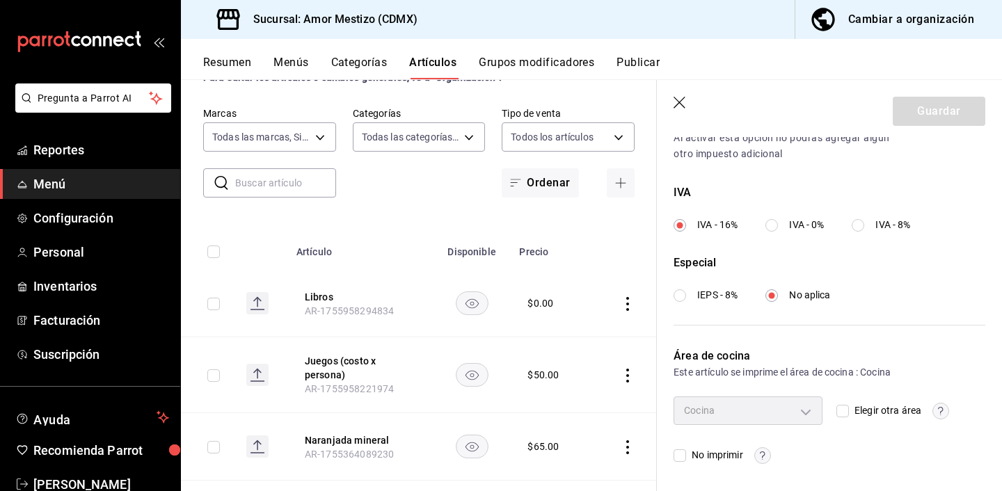
click at [841, 407] on input "Elegir otra área" at bounding box center [843, 411] width 13 height 13
checkbox input "true"
click at [805, 409] on body "Pregunta a Parrot AI Reportes Menú Configuración Personal Inventarios Facturaci…" at bounding box center [501, 245] width 1002 height 491
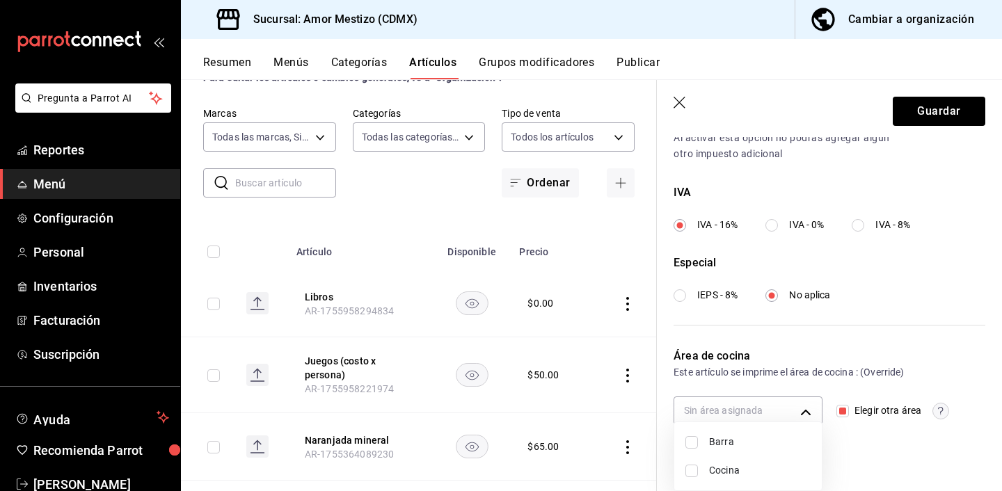
click at [692, 441] on input "checkbox" at bounding box center [692, 442] width 13 height 13
checkbox input "true"
type input "fe371e42-e923-4ebd-9efe-b8b56cbc96e0"
click at [921, 113] on div at bounding box center [501, 245] width 1002 height 491
click at [919, 116] on button "Guardar" at bounding box center [939, 111] width 93 height 29
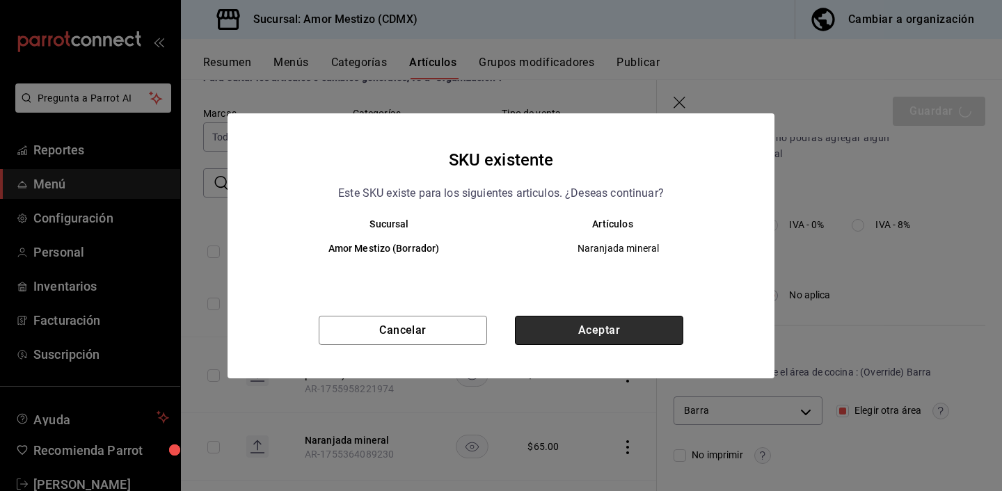
click at [518, 329] on button "Aceptar" at bounding box center [599, 330] width 168 height 29
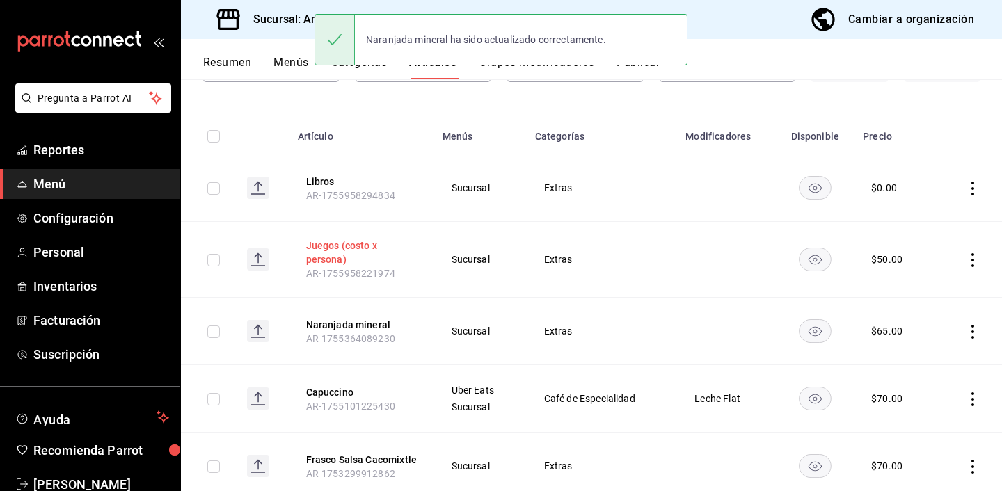
scroll to position [122, 0]
click at [342, 388] on button "Capuccino" at bounding box center [361, 392] width 111 height 14
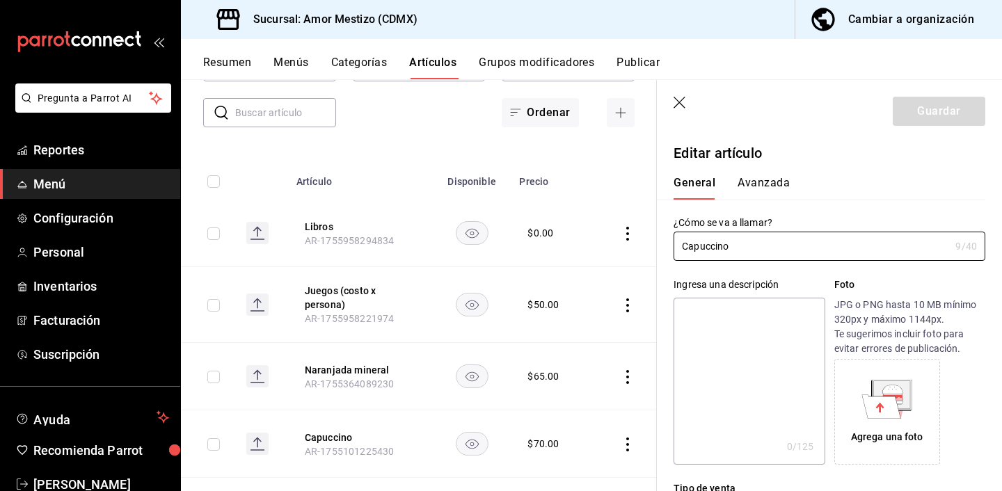
click at [770, 184] on button "Avanzada" at bounding box center [764, 188] width 52 height 24
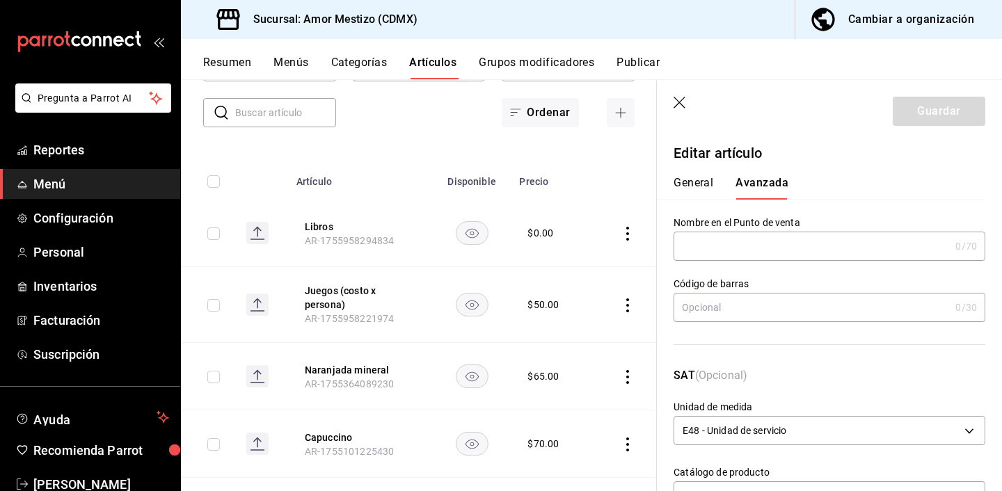
scroll to position [491, 0]
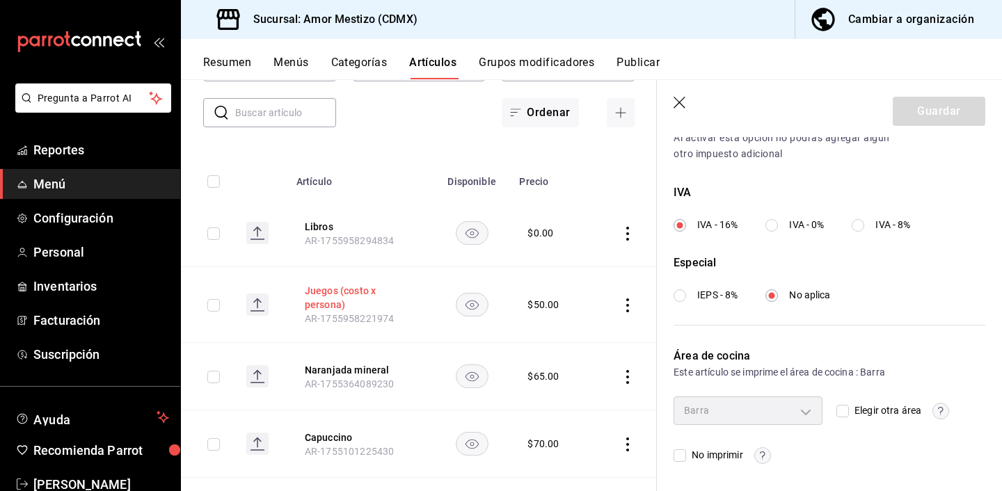
click at [316, 290] on button "Juegos (costo x persona)" at bounding box center [360, 298] width 111 height 28
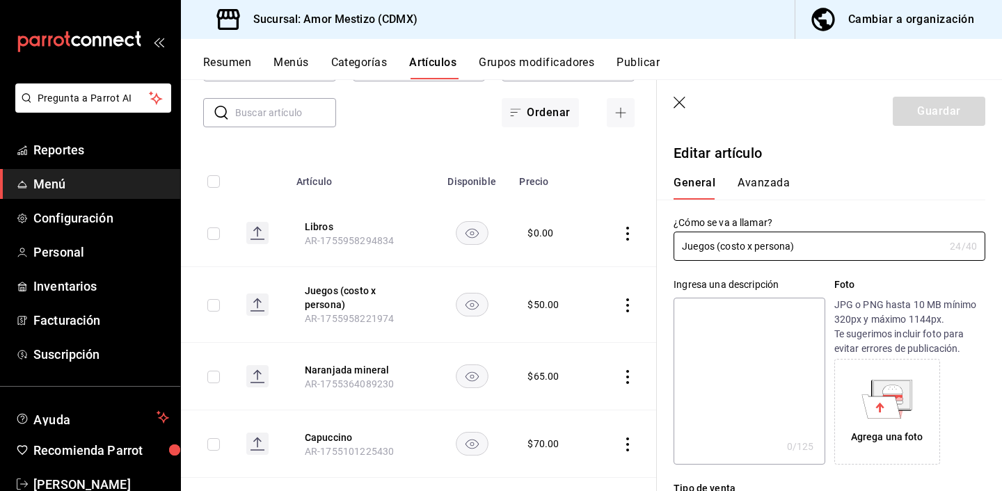
click at [755, 189] on button "Avanzada" at bounding box center [764, 188] width 52 height 24
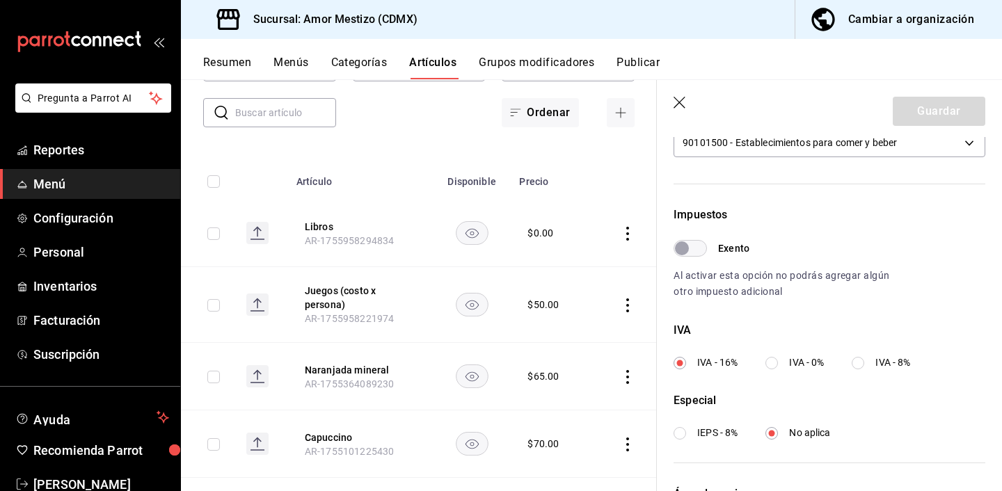
scroll to position [491, 0]
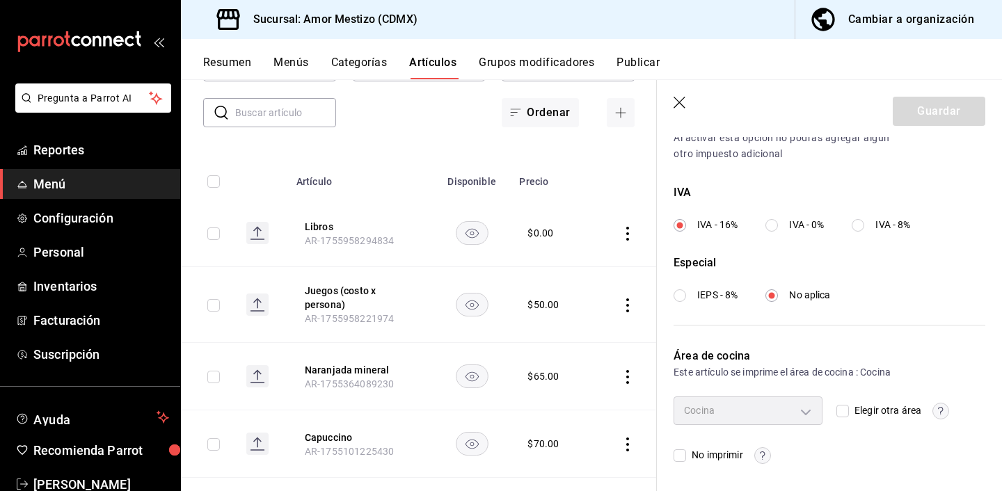
click at [841, 417] on label "Elegir otra área" at bounding box center [879, 411] width 85 height 15
click at [841, 417] on input "Elegir otra área" at bounding box center [843, 411] width 13 height 13
checkbox input "true"
click at [807, 411] on body "Pregunta a Parrot AI Reportes Menú Configuración Personal Inventarios Facturaci…" at bounding box center [501, 245] width 1002 height 491
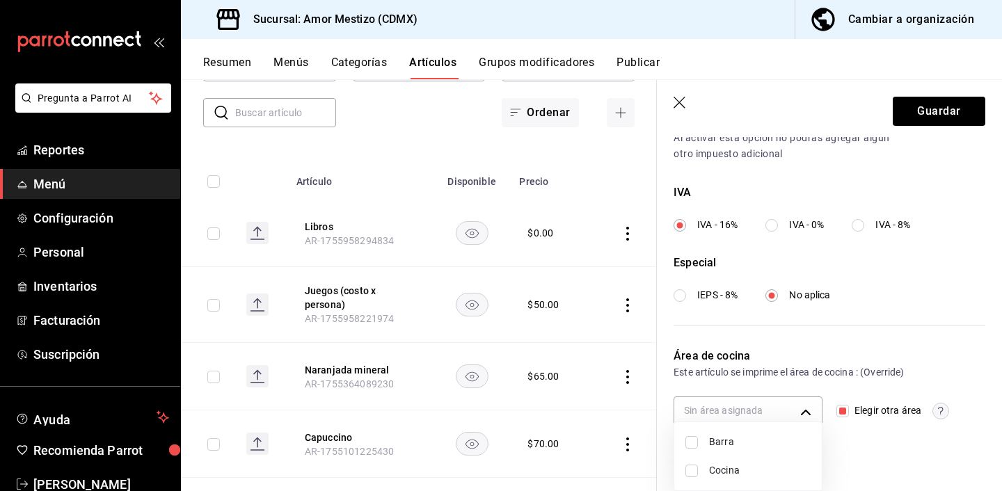
click at [728, 440] on span "Barra" at bounding box center [760, 442] width 102 height 15
type input "fe371e42-e923-4ebd-9efe-b8b56cbc96e0"
checkbox input "true"
click at [916, 122] on div at bounding box center [501, 245] width 1002 height 491
click at [932, 115] on button "Guardar" at bounding box center [939, 111] width 93 height 29
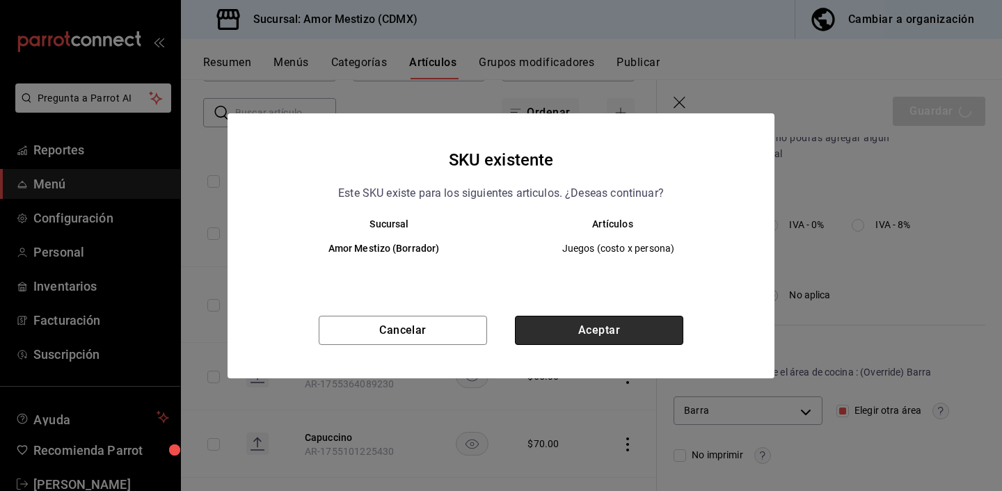
click at [576, 329] on button "Aceptar" at bounding box center [599, 330] width 168 height 29
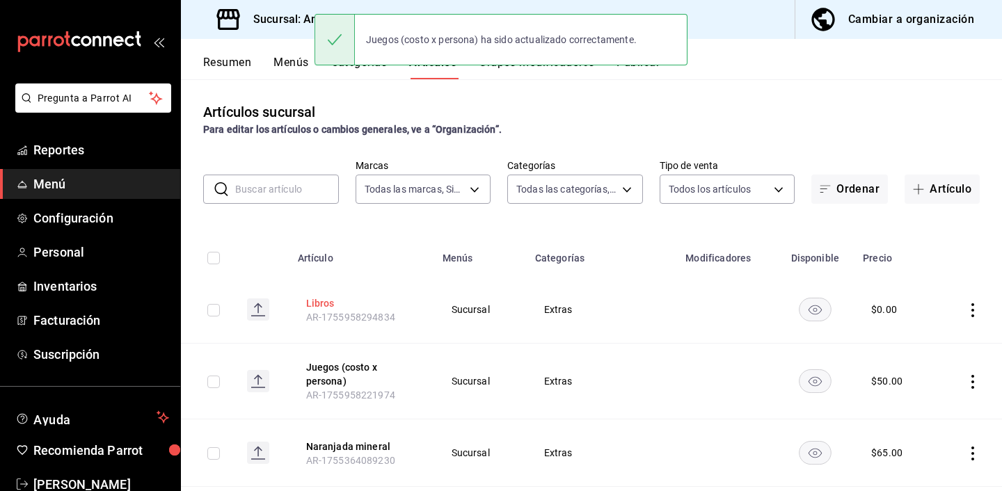
click at [320, 304] on button "Libros" at bounding box center [361, 303] width 111 height 14
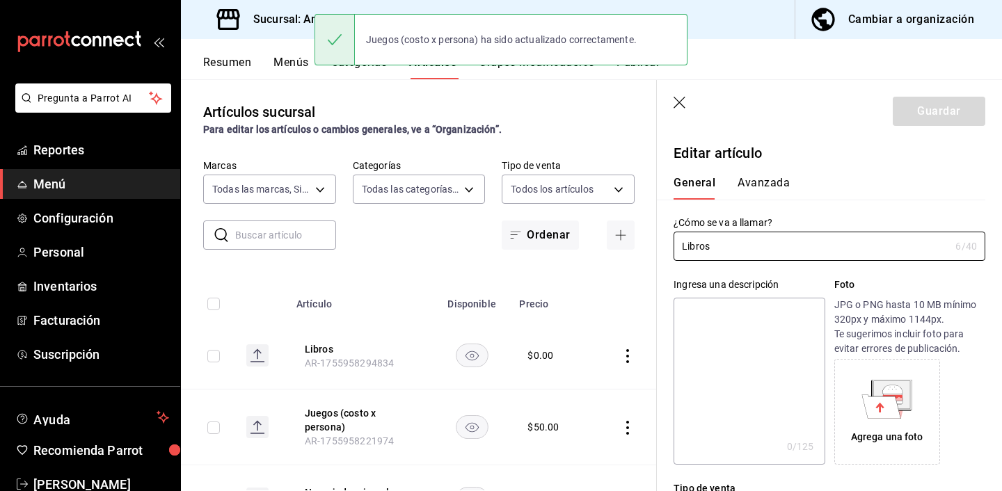
type input "$0.00"
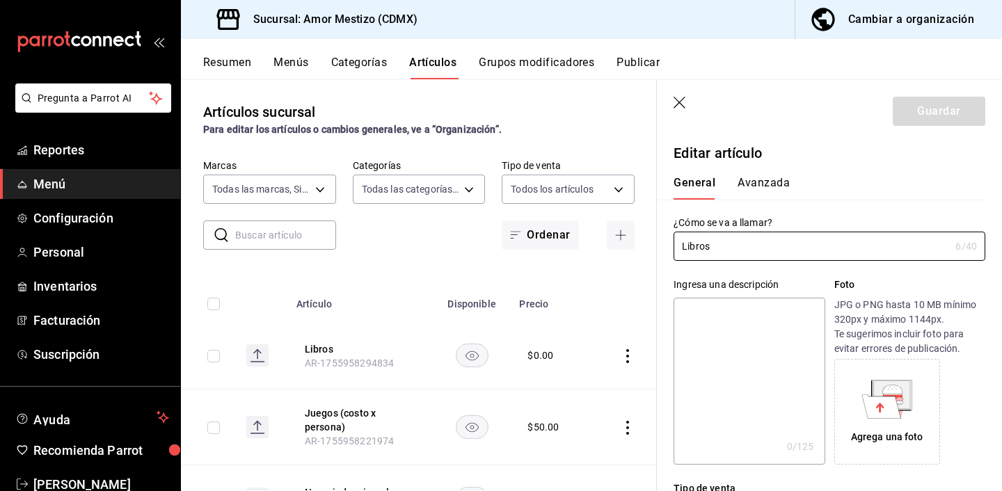
click at [758, 184] on button "Avanzada" at bounding box center [764, 188] width 52 height 24
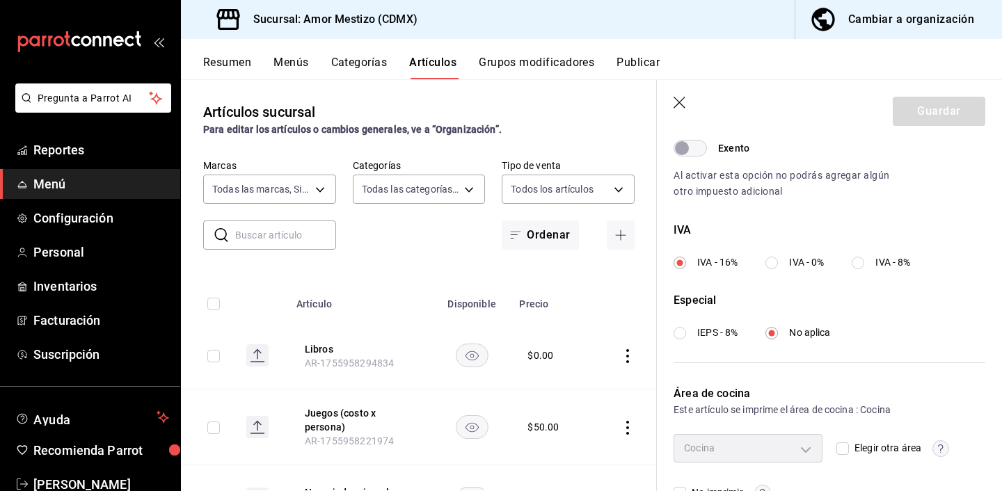
scroll to position [491, 0]
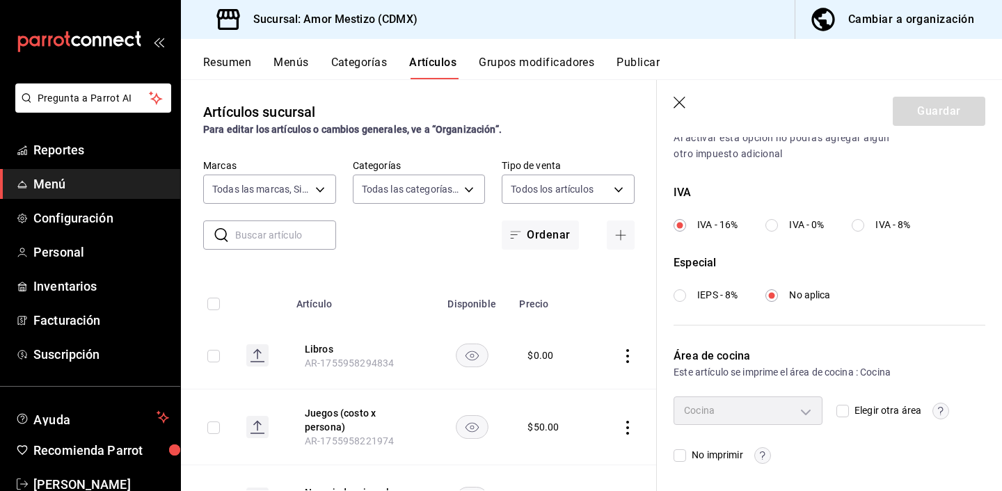
click at [842, 410] on input "Elegir otra área" at bounding box center [843, 411] width 13 height 13
checkbox input "true"
click at [811, 415] on body "Pregunta a Parrot AI Reportes Menú Configuración Personal Inventarios Facturaci…" at bounding box center [501, 245] width 1002 height 491
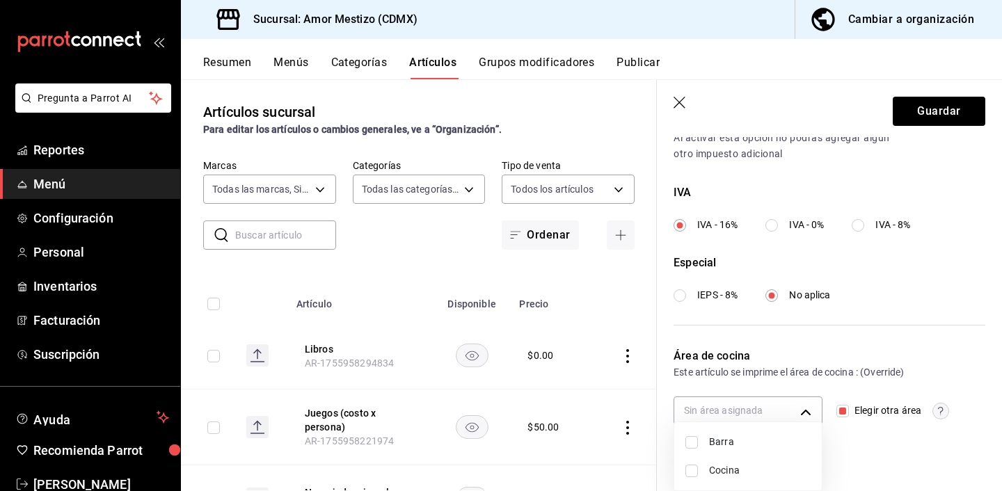
click at [694, 434] on li "Barra" at bounding box center [748, 442] width 148 height 29
type input "fe371e42-e923-4ebd-9efe-b8b56cbc96e0"
checkbox input "true"
click at [939, 106] on div at bounding box center [501, 245] width 1002 height 491
click at [928, 116] on button "Guardar" at bounding box center [939, 111] width 93 height 29
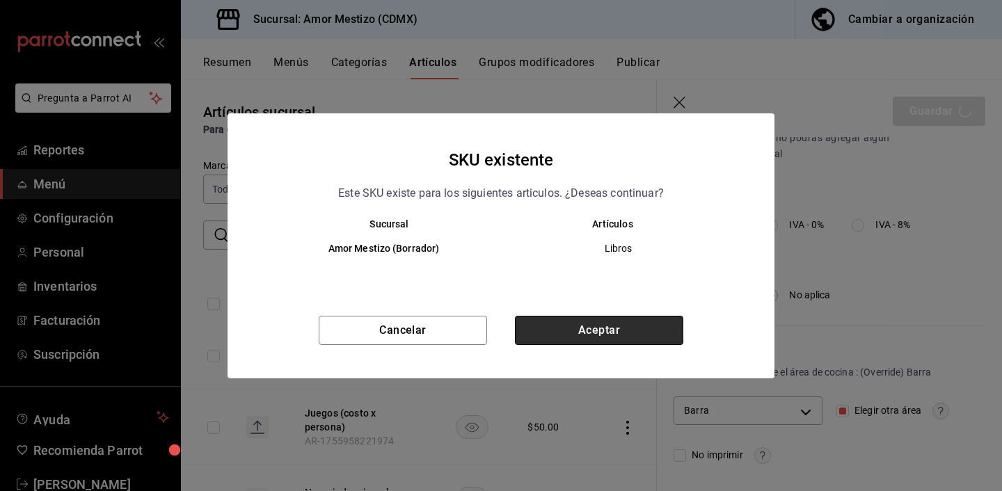
click at [567, 322] on button "Aceptar" at bounding box center [599, 330] width 168 height 29
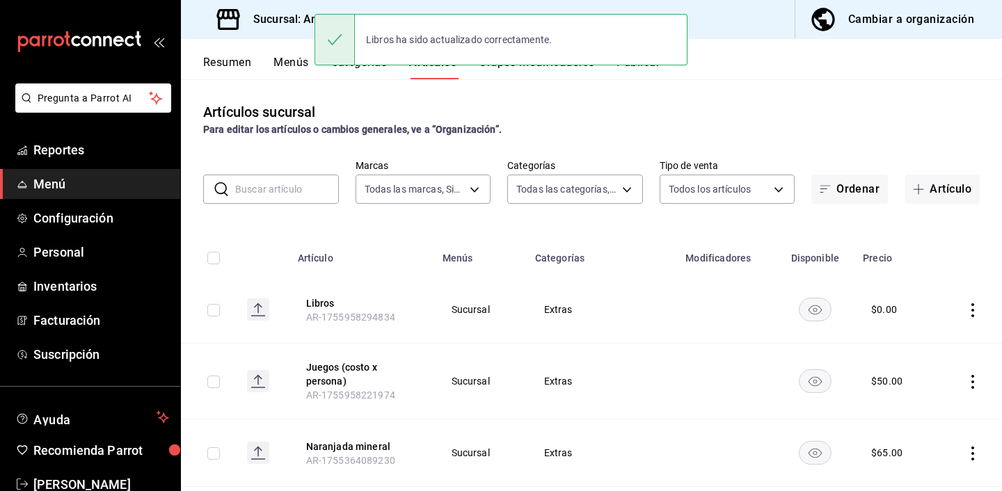
click at [372, 221] on div "Artículos sucursal Para editar los artículos o cambios generales, ve a “Organiz…" at bounding box center [591, 284] width 821 height 411
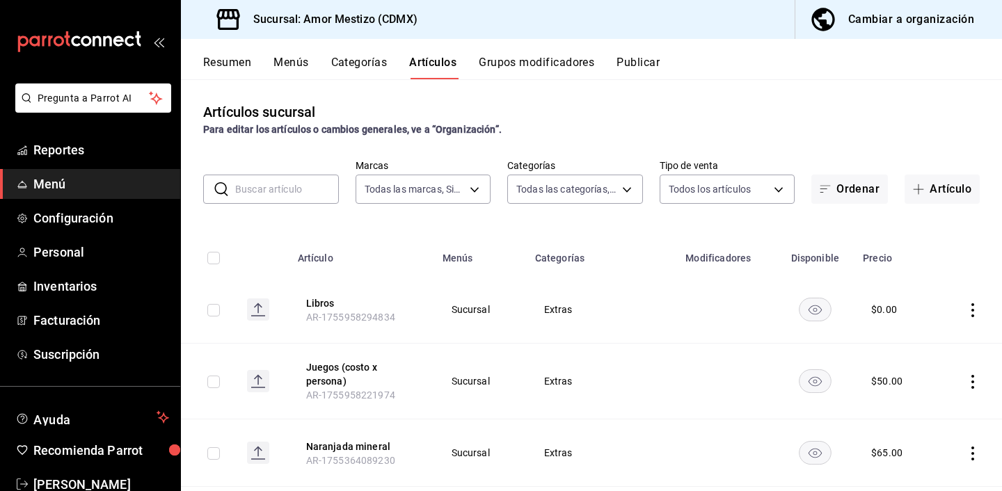
click at [297, 64] on button "Menús" at bounding box center [291, 68] width 35 height 24
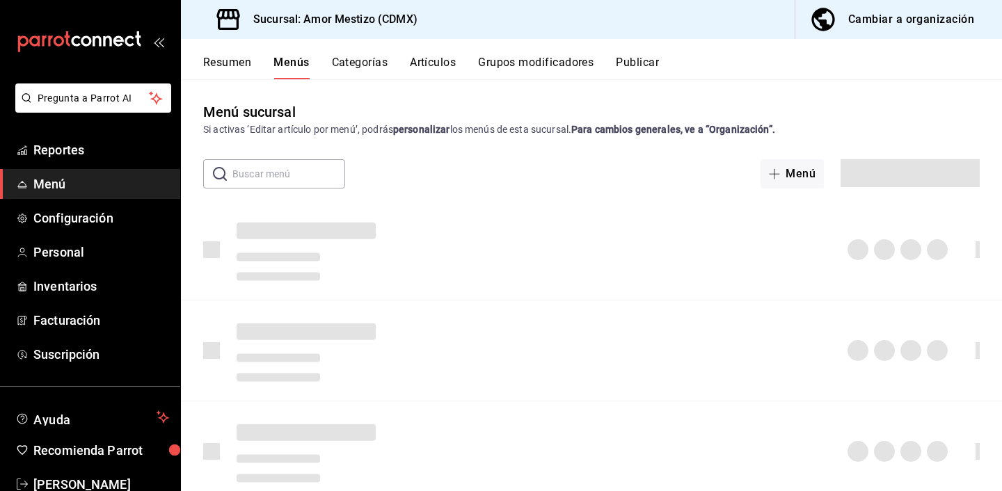
click at [623, 70] on button "Publicar" at bounding box center [637, 68] width 43 height 24
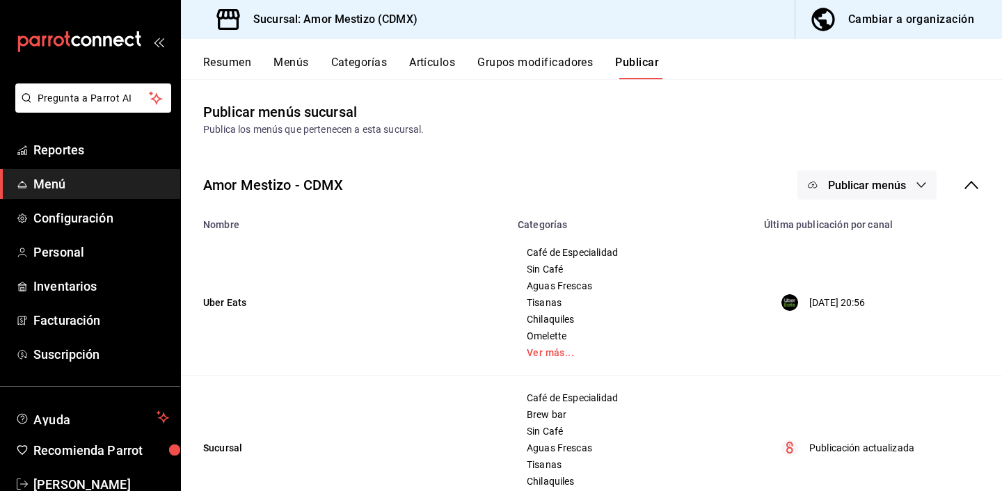
click at [924, 182] on icon "button" at bounding box center [921, 185] width 11 height 11
click at [863, 276] on span "Punto de venta" at bounding box center [887, 269] width 67 height 15
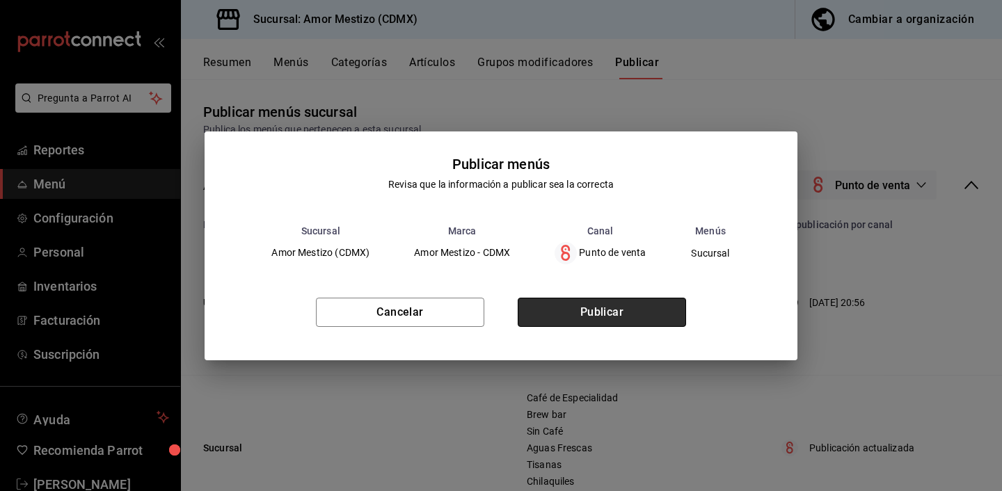
click at [649, 310] on button "Publicar" at bounding box center [602, 312] width 168 height 29
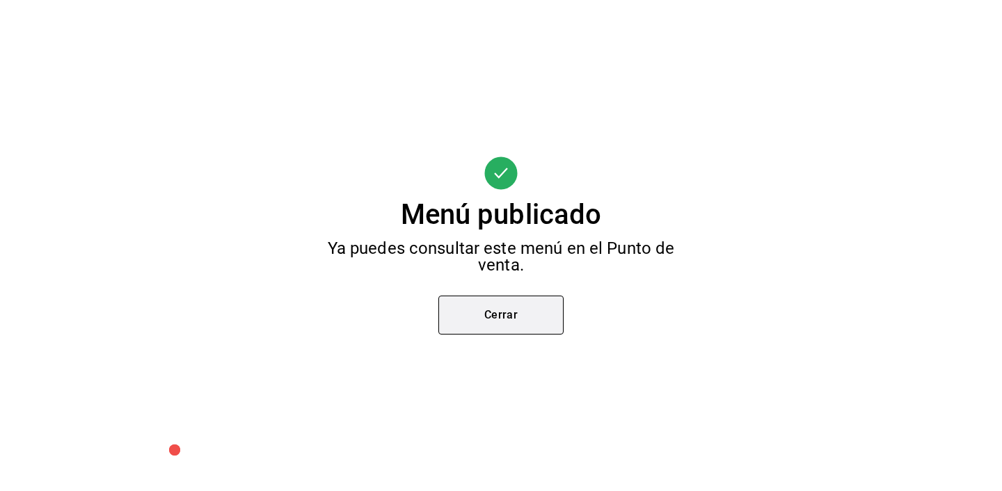
click at [505, 311] on button "Cerrar" at bounding box center [500, 315] width 125 height 39
